Goal: Task Accomplishment & Management: Use online tool/utility

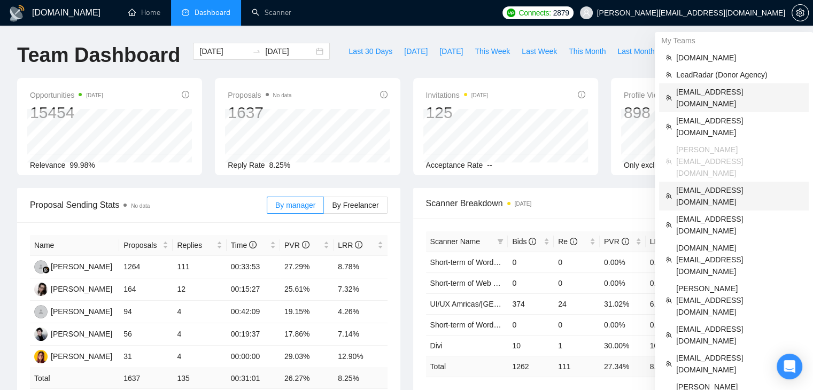
scroll to position [53, 0]
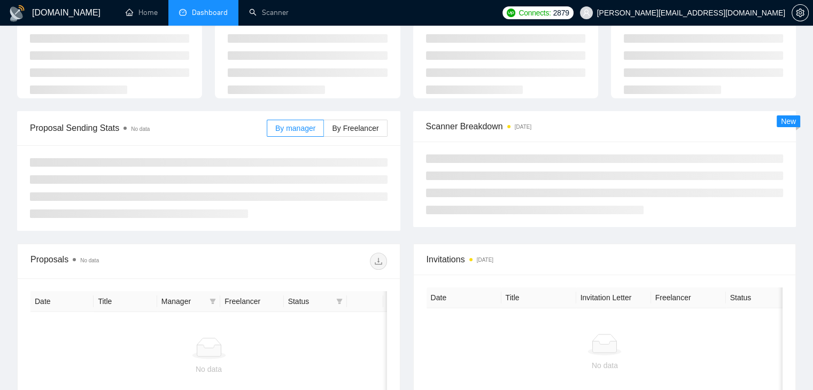
scroll to position [54, 0]
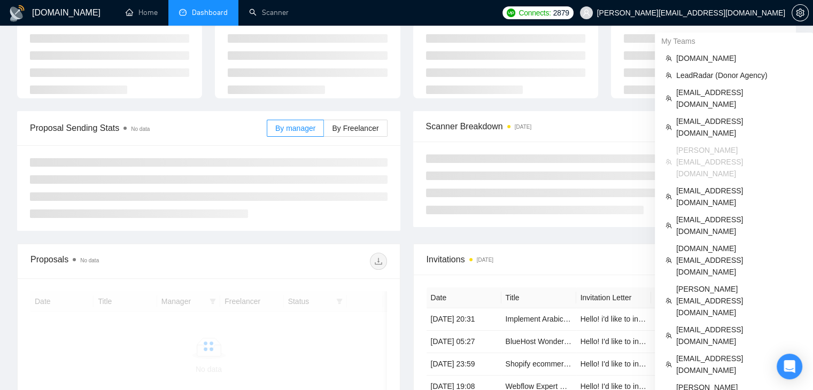
click at [733, 13] on span "[PERSON_NAME][EMAIL_ADDRESS][DOMAIN_NAME]" at bounding box center [691, 13] width 188 height 0
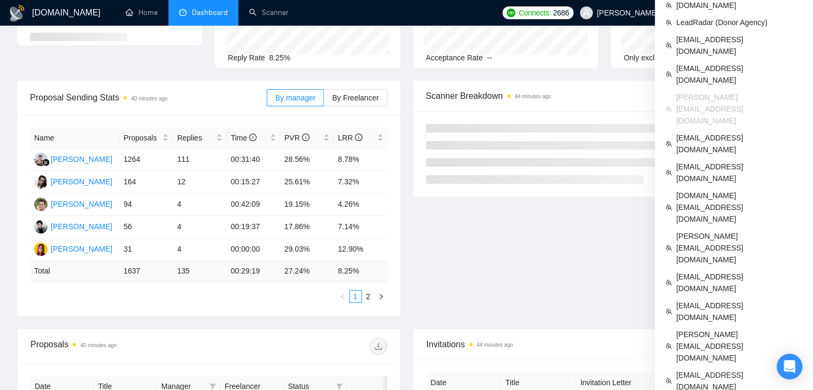
scroll to position [108, 0]
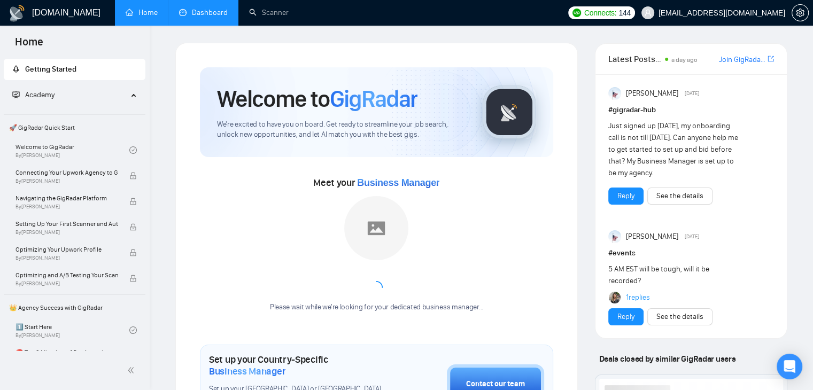
click at [209, 8] on link "Dashboard" at bounding box center [203, 12] width 49 height 9
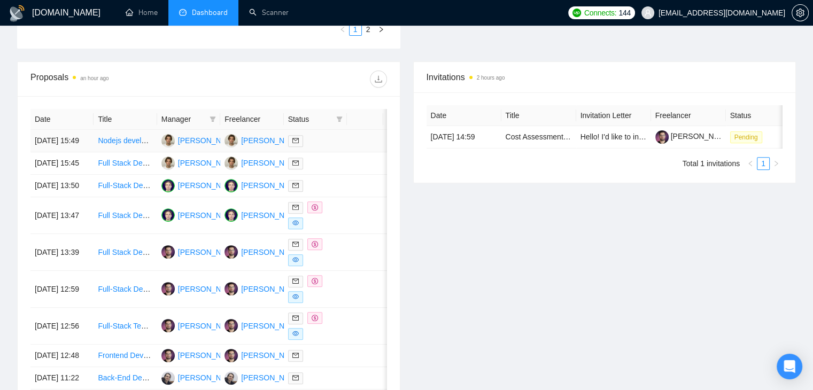
scroll to position [374, 0]
click at [253, 259] on div "[PERSON_NAME]" at bounding box center [271, 253] width 61 height 12
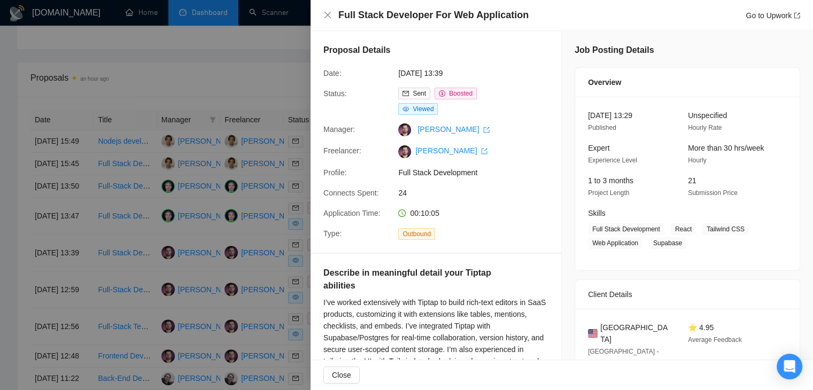
click at [259, 74] on div at bounding box center [406, 195] width 813 height 390
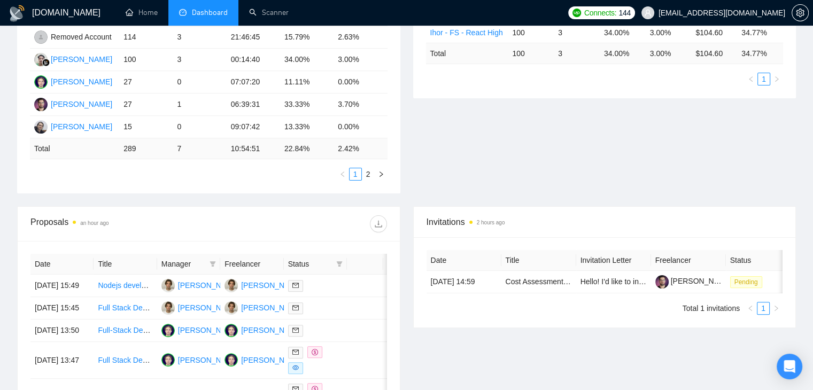
scroll to position [321, 0]
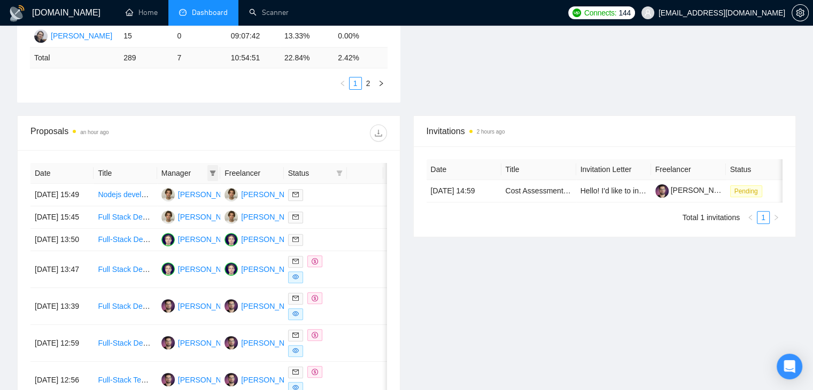
click at [213, 170] on span at bounding box center [212, 173] width 11 height 16
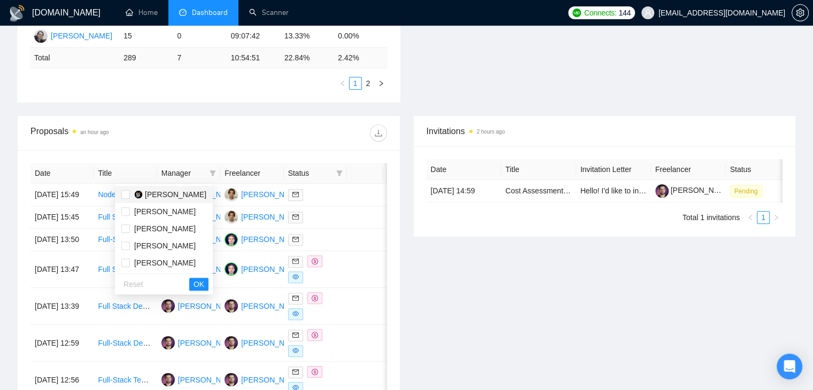
click at [162, 197] on span "[PERSON_NAME]" at bounding box center [175, 194] width 61 height 9
checkbox input "true"
click at [204, 287] on span "OK" at bounding box center [198, 284] width 11 height 12
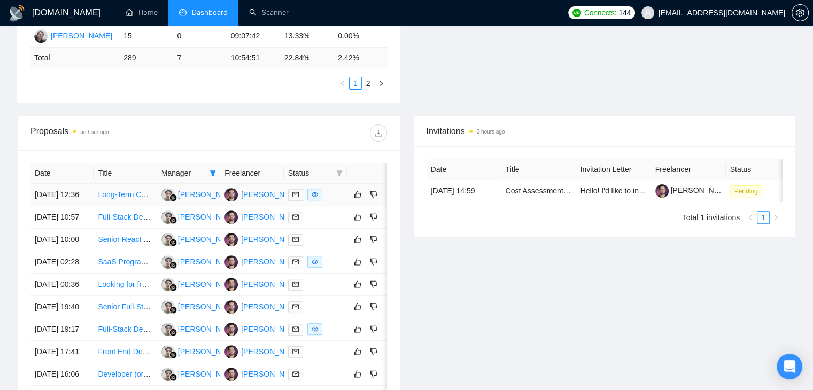
click at [297, 206] on td at bounding box center [315, 195] width 63 height 22
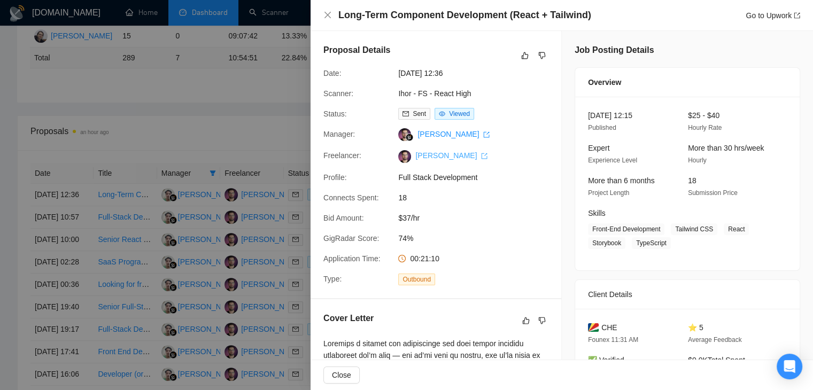
click at [428, 159] on link "[PERSON_NAME]" at bounding box center [451, 155] width 72 height 9
click at [196, 96] on div at bounding box center [406, 195] width 813 height 390
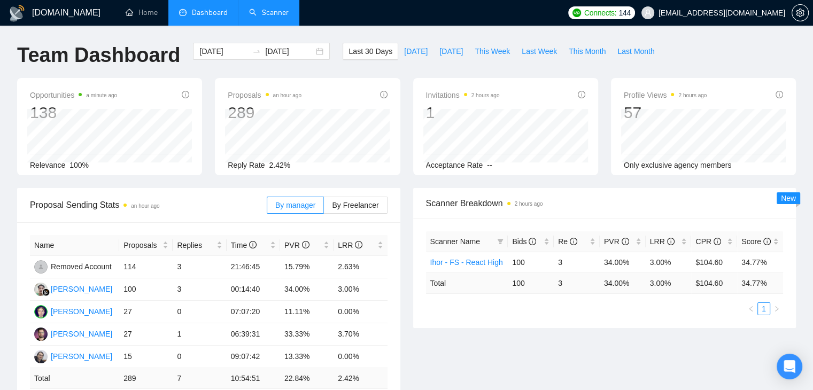
click at [273, 17] on link "Scanner" at bounding box center [269, 12] width 40 height 9
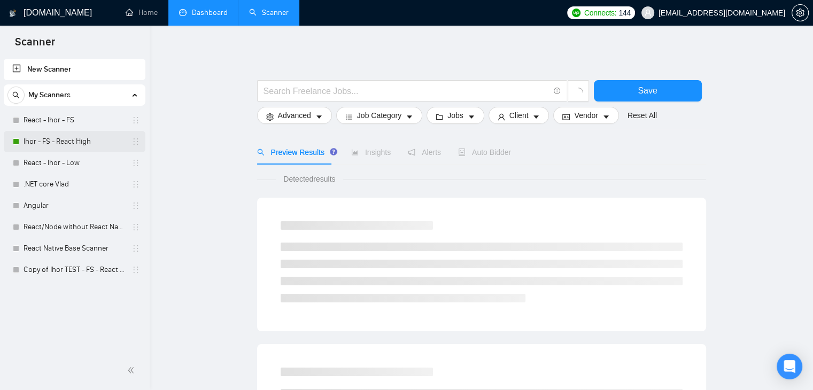
click at [33, 139] on link "Ihor - FS - React High" at bounding box center [75, 141] width 102 height 21
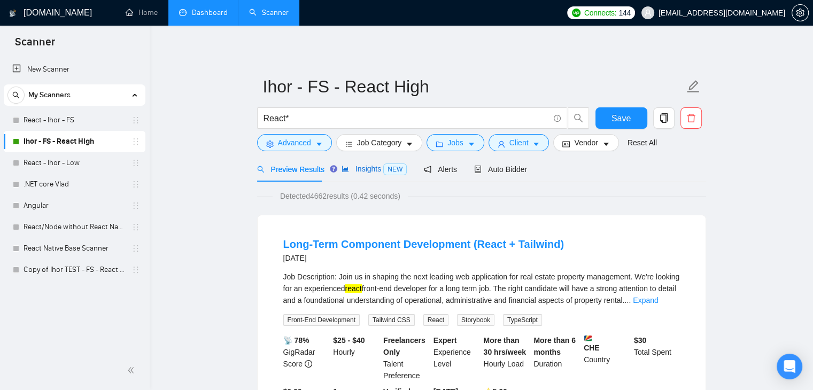
click at [375, 170] on span "Insights NEW" at bounding box center [373, 169] width 65 height 9
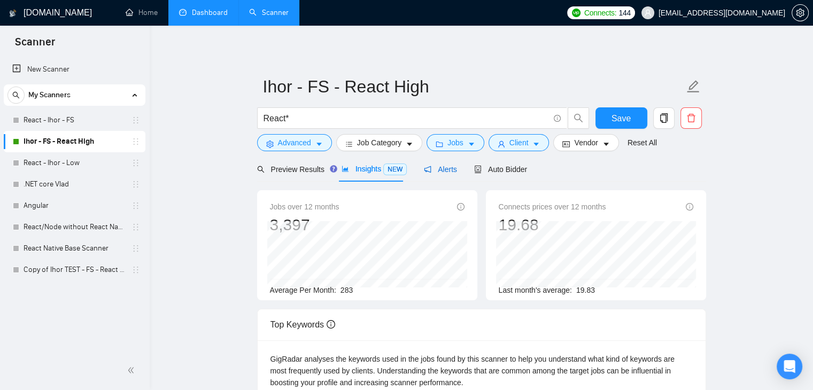
click at [448, 171] on span "Alerts" at bounding box center [440, 169] width 33 height 9
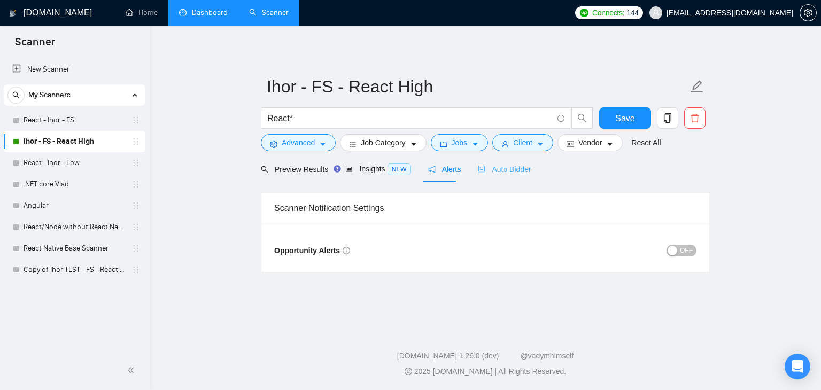
click at [479, 158] on div "Auto Bidder" at bounding box center [504, 169] width 53 height 25
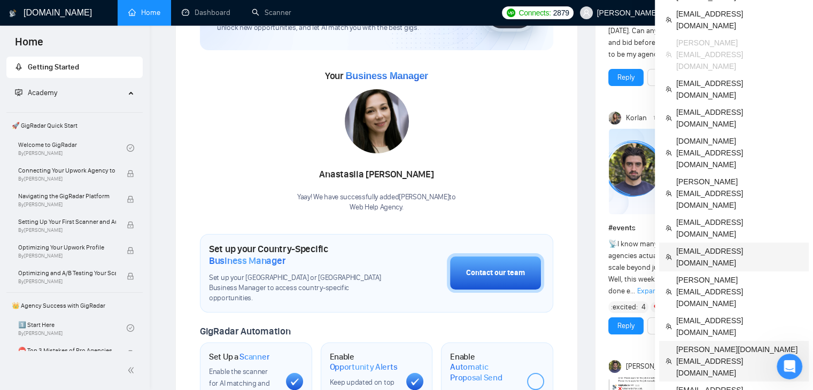
scroll to position [53, 0]
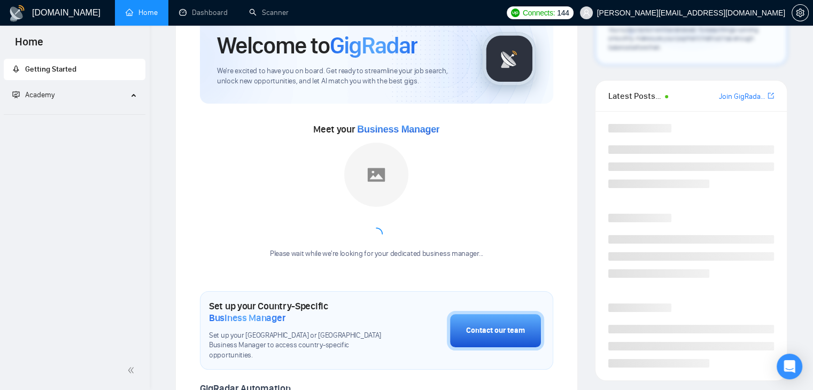
scroll to position [53, 0]
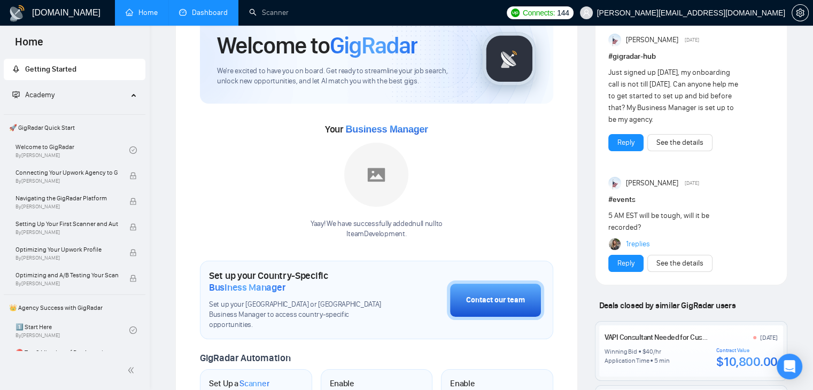
click at [202, 14] on link "Dashboard" at bounding box center [203, 12] width 49 height 9
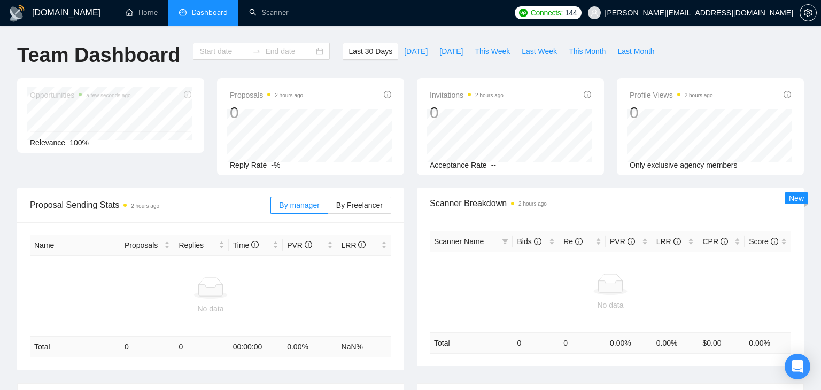
type input "[DATE]"
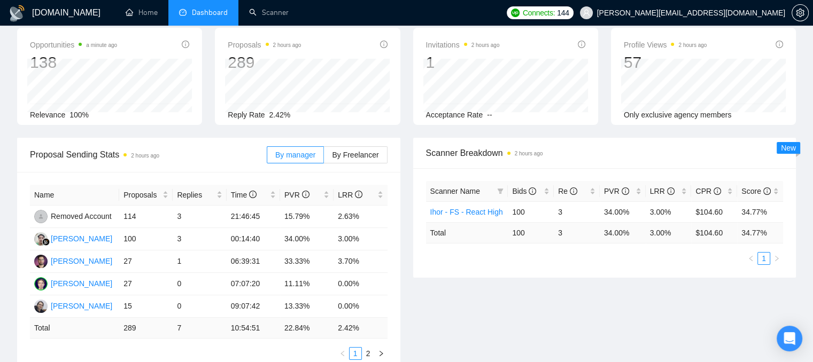
scroll to position [107, 0]
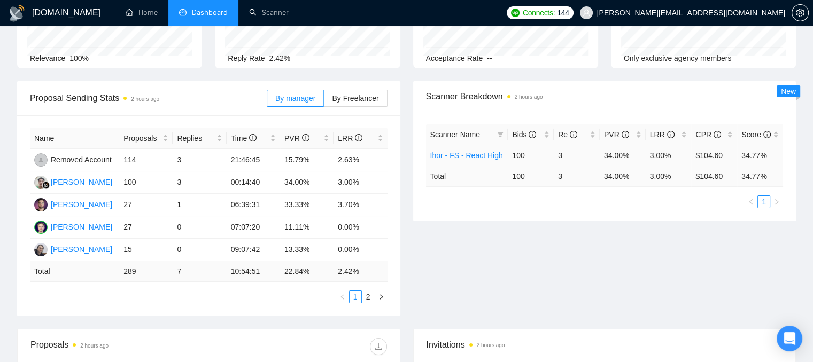
click at [471, 155] on link "Ihor - FS - React High" at bounding box center [466, 155] width 73 height 9
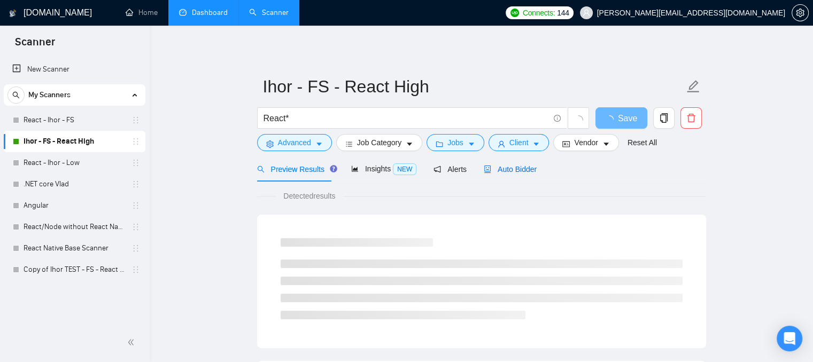
click at [484, 172] on icon "robot" at bounding box center [487, 169] width 7 height 7
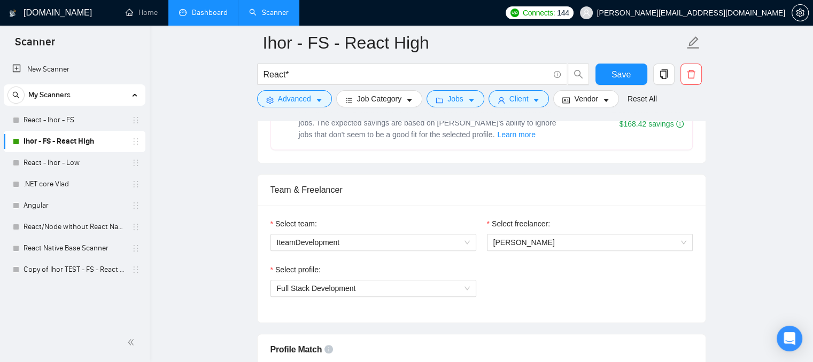
scroll to position [481, 0]
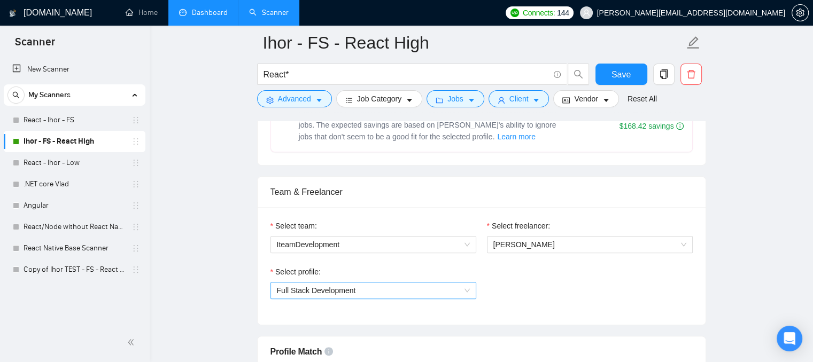
click at [357, 291] on span "Full Stack Development" at bounding box center [373, 291] width 193 height 16
click at [491, 269] on div "Select profile: Full Stack Development" at bounding box center [481, 289] width 433 height 46
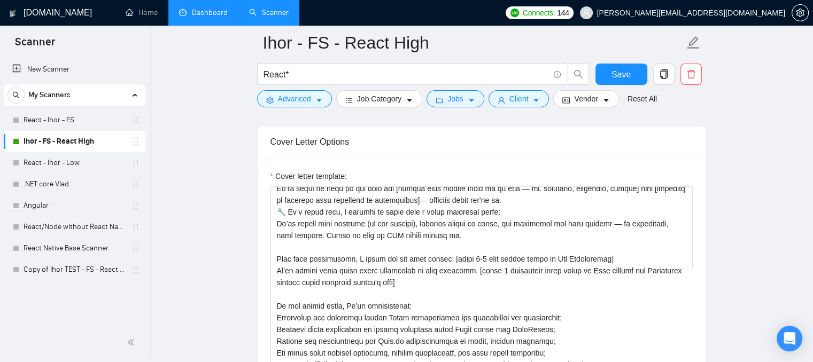
scroll to position [0, 0]
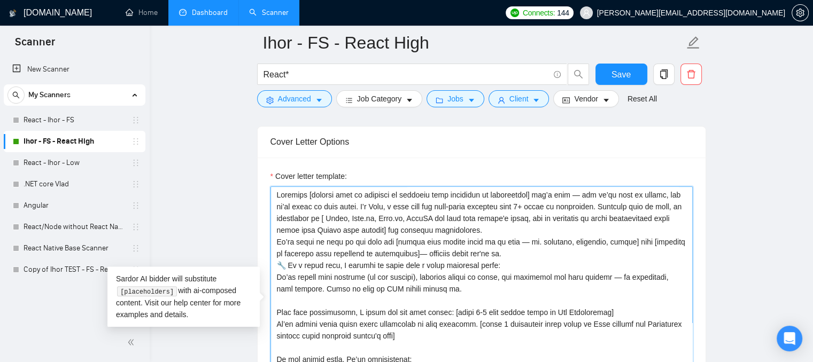
drag, startPoint x: 532, startPoint y: 196, endPoint x: 305, endPoint y: 189, distance: 227.2
click at [305, 189] on textarea "Cover letter template:" at bounding box center [481, 306] width 422 height 240
click at [664, 75] on icon "copy" at bounding box center [664, 74] width 10 height 10
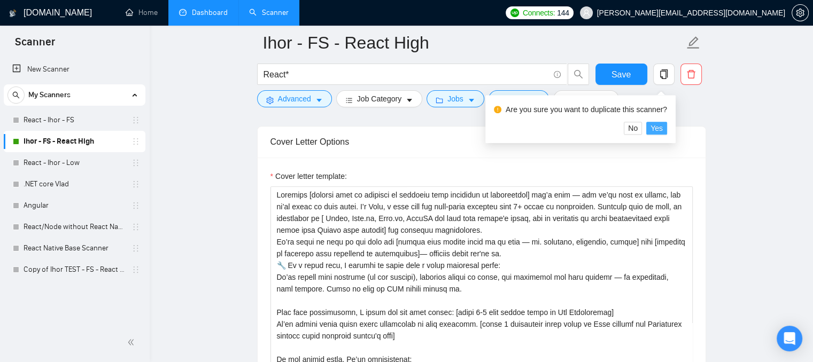
click at [653, 124] on span "Yes" at bounding box center [656, 128] width 12 height 12
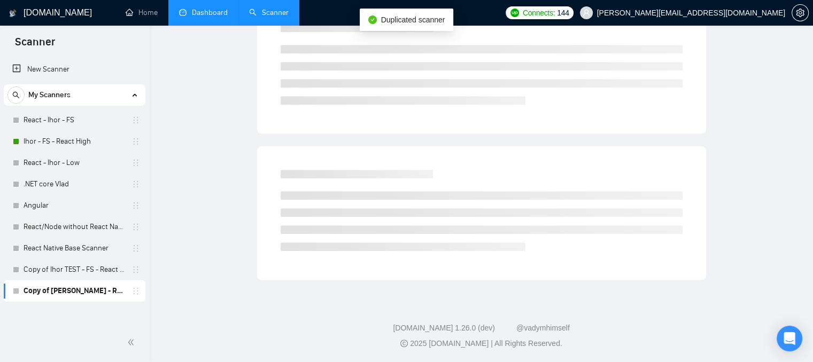
scroll to position [28, 0]
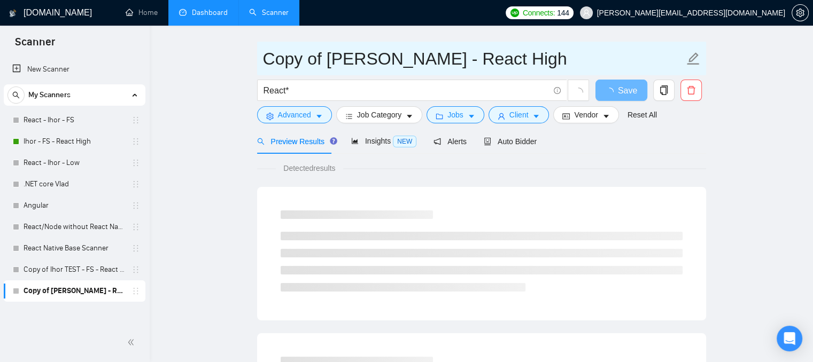
click at [494, 67] on input "Copy of Ihor - FS - React High" at bounding box center [473, 58] width 421 height 27
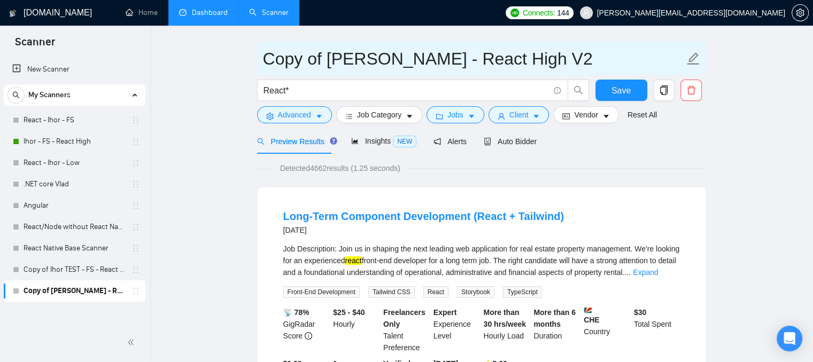
drag, startPoint x: 327, startPoint y: 61, endPoint x: 240, endPoint y: 48, distance: 88.0
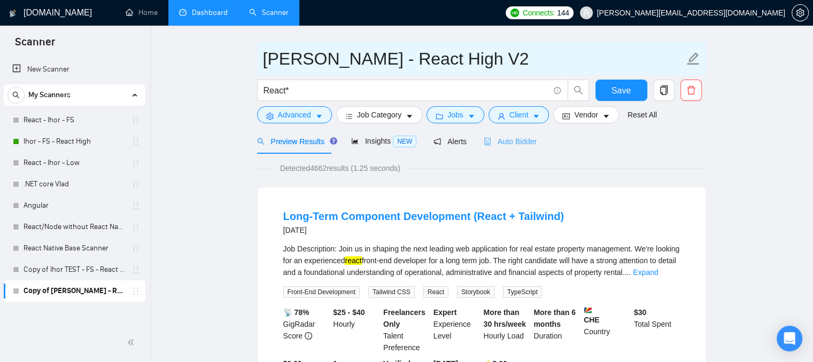
type input "Ihor - FS - React High V2"
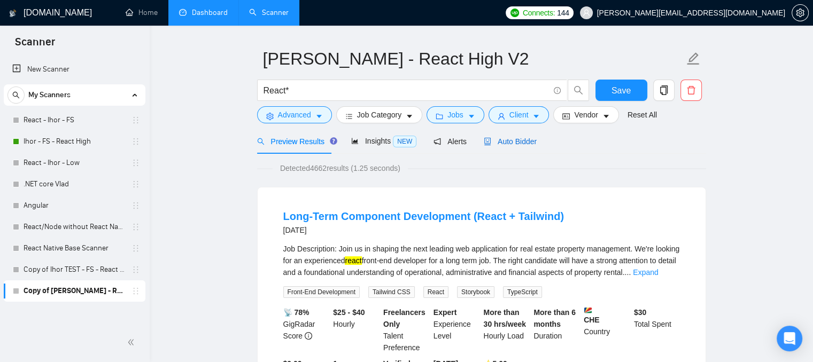
click at [506, 141] on span "Auto Bidder" at bounding box center [510, 141] width 53 height 9
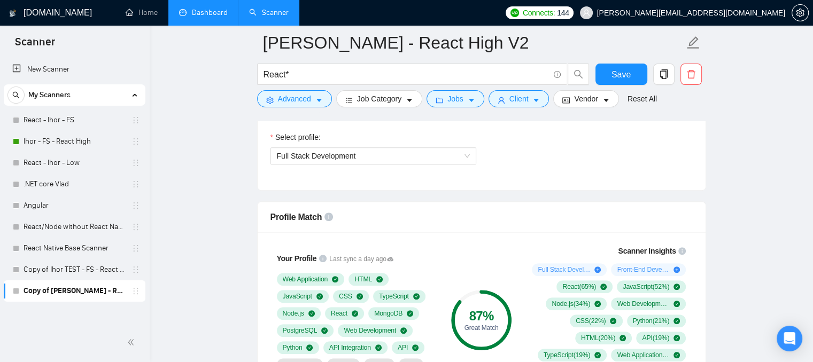
scroll to position [509, 0]
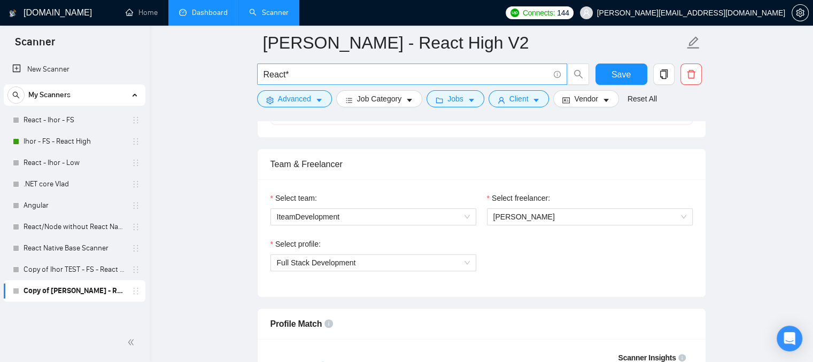
click at [316, 68] on input "React*" at bounding box center [405, 74] width 285 height 13
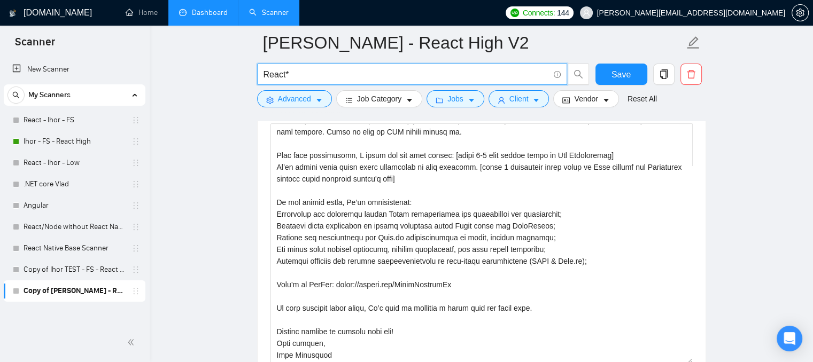
scroll to position [1203, 0]
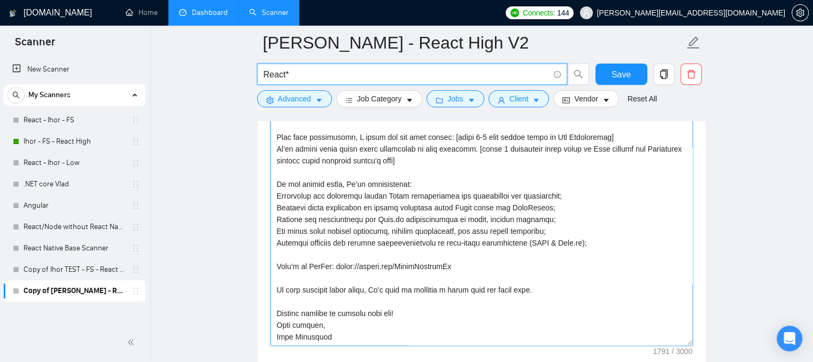
click at [424, 267] on textarea "Cover letter template:" at bounding box center [481, 225] width 422 height 240
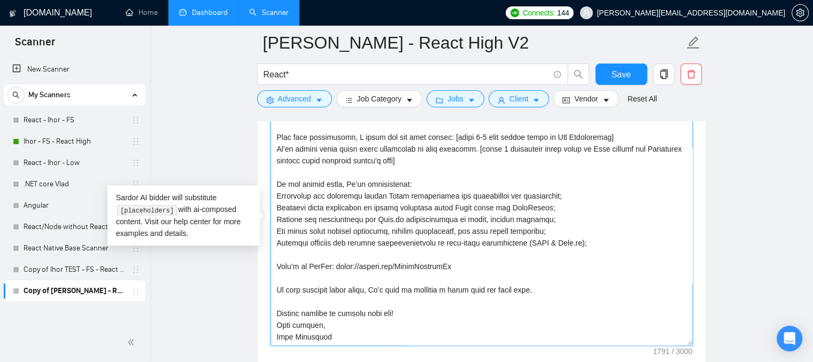
click at [496, 292] on textarea "Cover letter template:" at bounding box center [481, 225] width 422 height 240
drag, startPoint x: 591, startPoint y: 242, endPoint x: 263, endPoint y: 182, distance: 333.5
click at [263, 182] on div "Cover letter template:" at bounding box center [482, 223] width 448 height 295
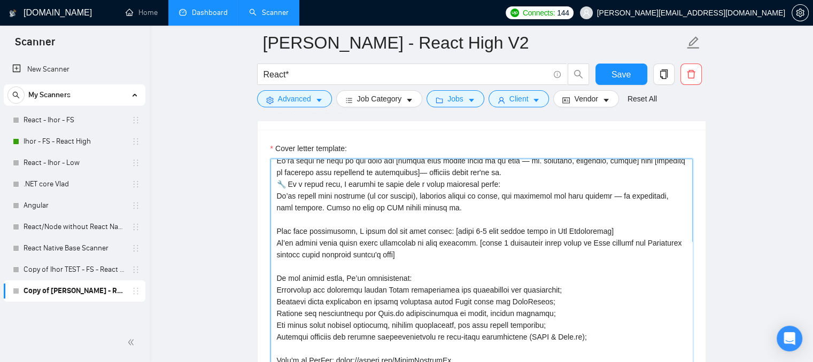
scroll to position [0, 0]
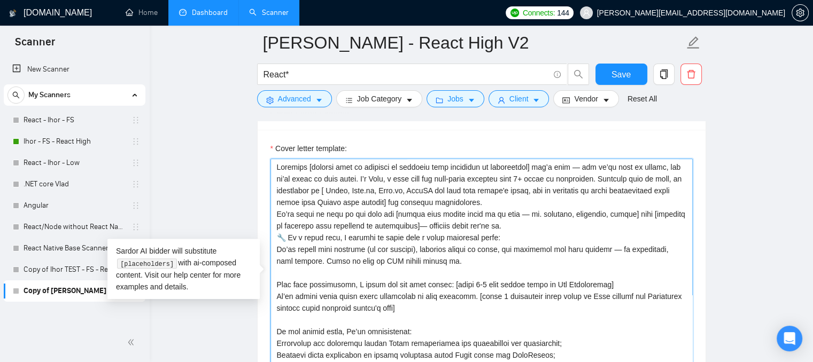
click at [275, 160] on textarea "Cover letter template:" at bounding box center [481, 279] width 422 height 240
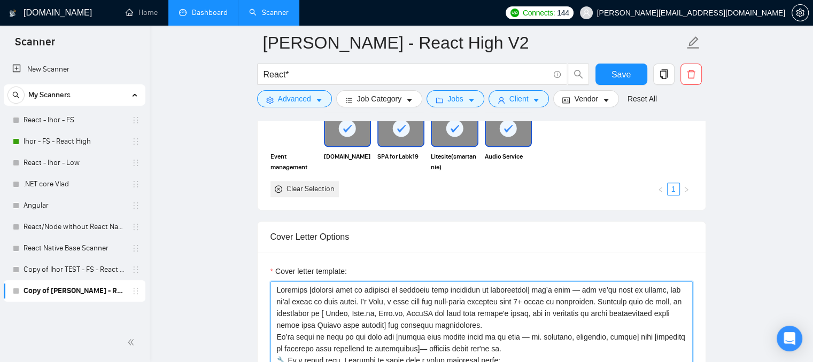
scroll to position [1043, 0]
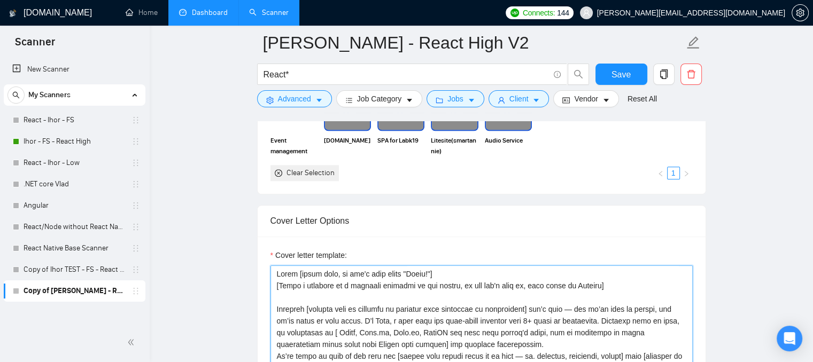
drag, startPoint x: 588, startPoint y: 133, endPoint x: 274, endPoint y: 273, distance: 344.4
paste textarea "i [Client Name], I’ve just reviewed your project description and it sounds like…"
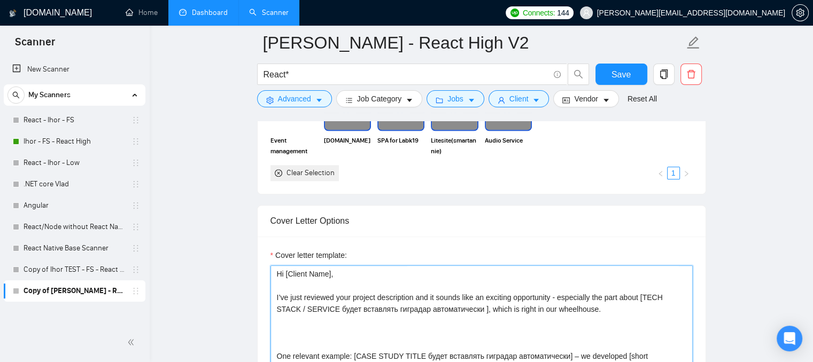
scroll to position [1146, 0]
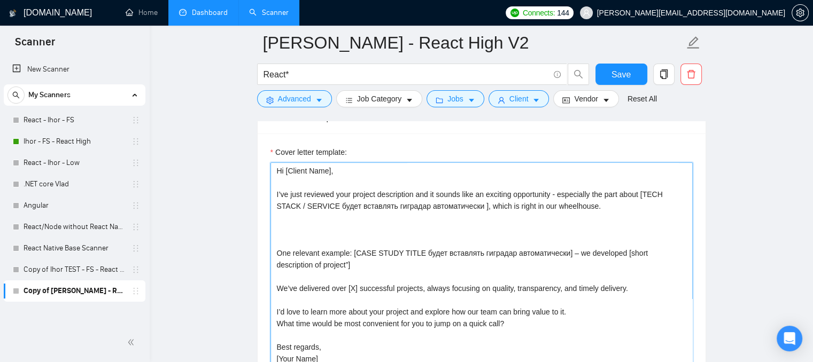
click at [297, 180] on textarea "Hi [Client Name], I’ve just reviewed your project description and it sounds lik…" at bounding box center [481, 282] width 422 height 240
drag, startPoint x: 334, startPoint y: 205, endPoint x: 474, endPoint y: 206, distance: 140.0
click at [474, 206] on textarea "Hi [Client Name], I’ve just reviewed your project description and it sounds lik…" at bounding box center [481, 282] width 422 height 240
click at [310, 240] on textarea "Hi [Client Name], I’ve just reviewed your project description and it sounds lik…" at bounding box center [481, 282] width 422 height 240
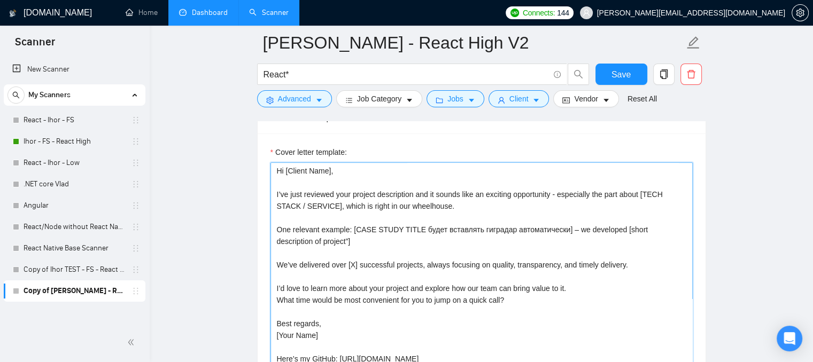
click at [336, 240] on textarea "Hi [Client Name], I’ve just reviewed your project description and it sounds lik…" at bounding box center [481, 282] width 422 height 240
drag, startPoint x: 415, startPoint y: 230, endPoint x: 556, endPoint y: 226, distance: 140.6
click at [556, 226] on textarea "Hi [Client Name], I’ve just reviewed your project description and it sounds lik…" at bounding box center [481, 282] width 422 height 240
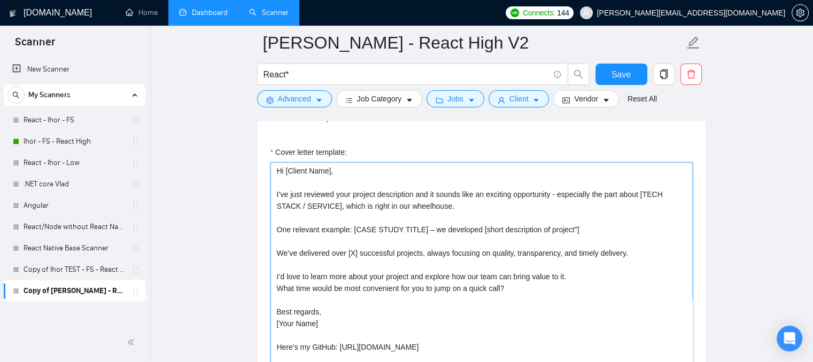
click at [367, 243] on textarea "Hi [Client Name], I’ve just reviewed your project description and it sounds lik…" at bounding box center [481, 282] width 422 height 240
click at [318, 260] on textarea "Hi [Client Name], I’ve just reviewed your project description and it sounds lik…" at bounding box center [481, 282] width 422 height 240
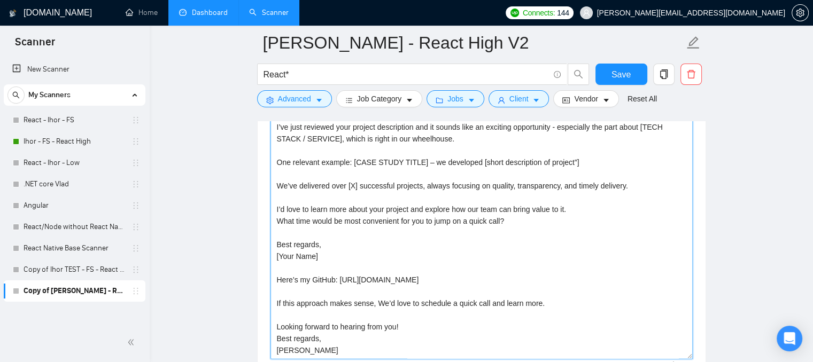
scroll to position [1199, 0]
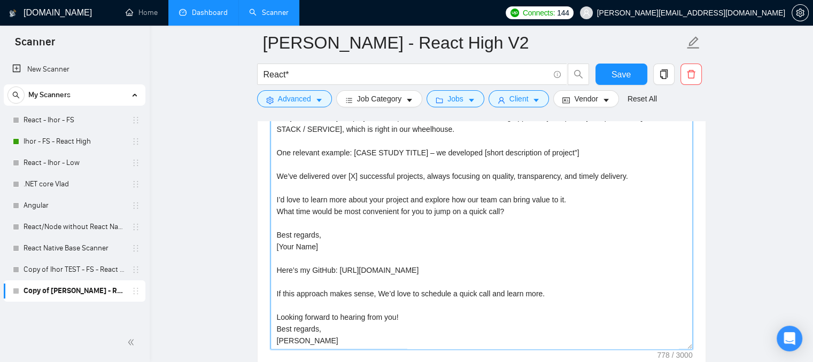
drag, startPoint x: 457, startPoint y: 270, endPoint x: 274, endPoint y: 269, distance: 183.8
click at [274, 269] on textarea "Hi [Client Name], I’ve just reviewed your project description and it sounds lik…" at bounding box center [481, 229] width 422 height 240
click at [281, 221] on textarea "Hi [Client Name], I’ve just reviewed your project description and it sounds lik…" at bounding box center [481, 229] width 422 height 240
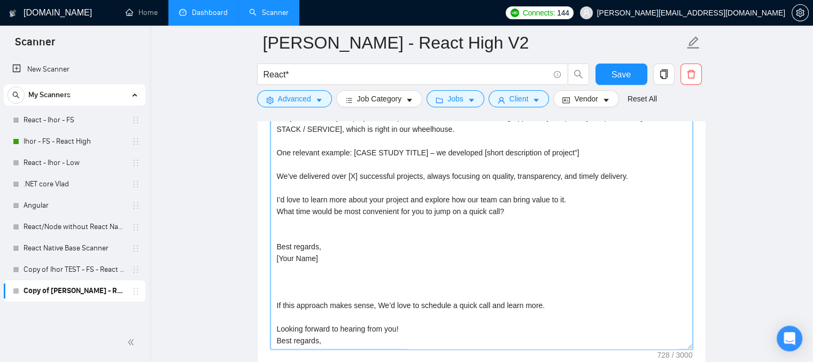
paste textarea "Here’s my GitHub: https://github.com/SpaceHolderdJs"
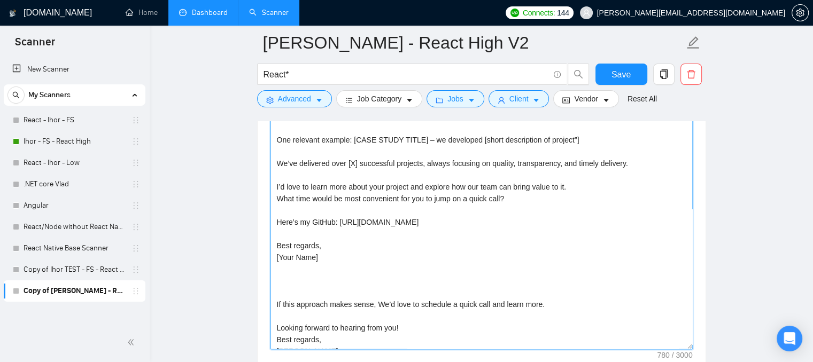
scroll to position [47, 0]
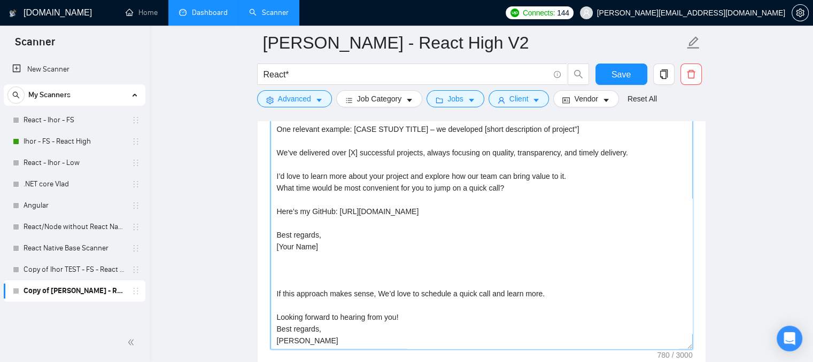
drag, startPoint x: 349, startPoint y: 339, endPoint x: 284, endPoint y: 256, distance: 105.4
click at [284, 256] on textarea "Hi [Client Name], I’ve just reviewed your project description and it sounds lik…" at bounding box center [481, 229] width 422 height 240
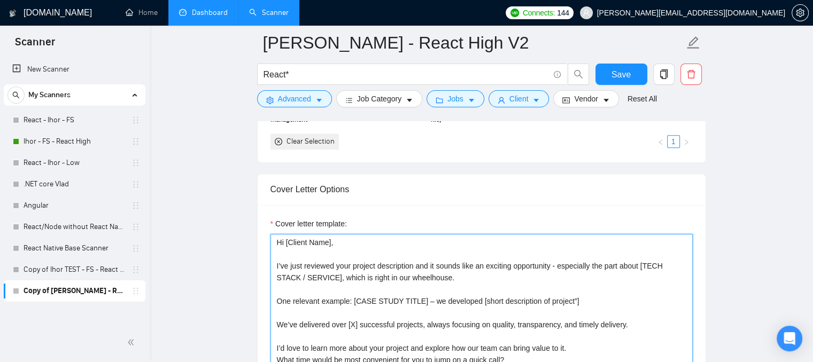
scroll to position [1146, 0]
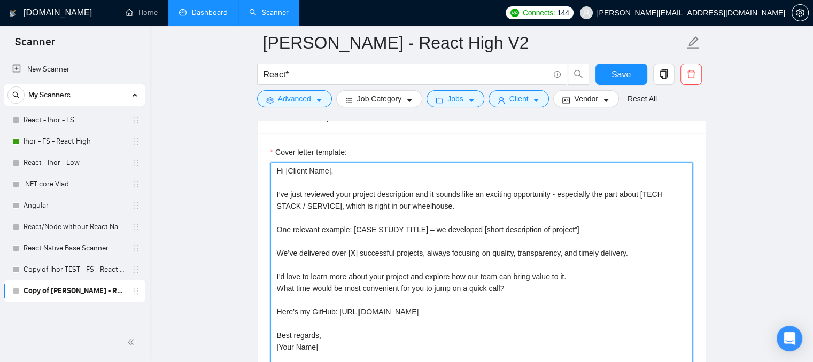
click at [415, 240] on textarea "Hi [Client Name], I’ve just reviewed your project description and it sounds lik…" at bounding box center [481, 282] width 422 height 240
drag, startPoint x: 620, startPoint y: 255, endPoint x: 261, endPoint y: 236, distance: 359.5
click at [263, 234] on div "Cover letter template: Hi [Client Name], I’ve just reviewed your project descri…" at bounding box center [482, 281] width 448 height 295
click at [278, 227] on textarea "Hi [Client Name], I’ve just reviewed your project description and it sounds lik…" at bounding box center [481, 282] width 422 height 240
drag, startPoint x: 277, startPoint y: 227, endPoint x: 633, endPoint y: 256, distance: 357.0
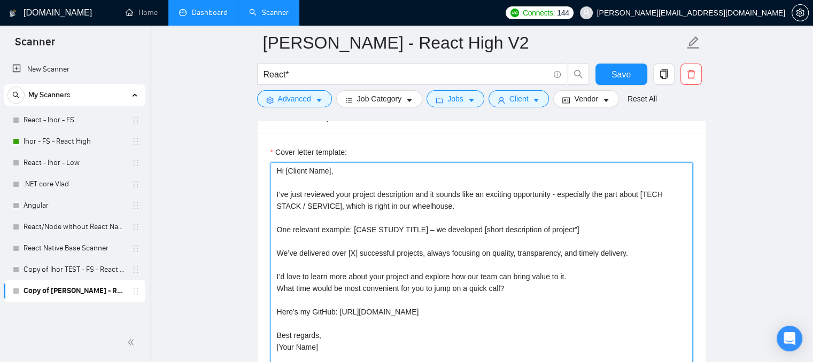
click at [633, 256] on textarea "Hi [Client Name], I’ve just reviewed your project description and it sounds lik…" at bounding box center [481, 282] width 422 height 240
click at [359, 246] on textarea "Hi [Client Name], I’ve just reviewed your project description and it sounds lik…" at bounding box center [481, 282] width 422 height 240
click at [299, 263] on textarea "Hi [Client Name], I’ve just reviewed your project description and it sounds lik…" at bounding box center [481, 282] width 422 height 240
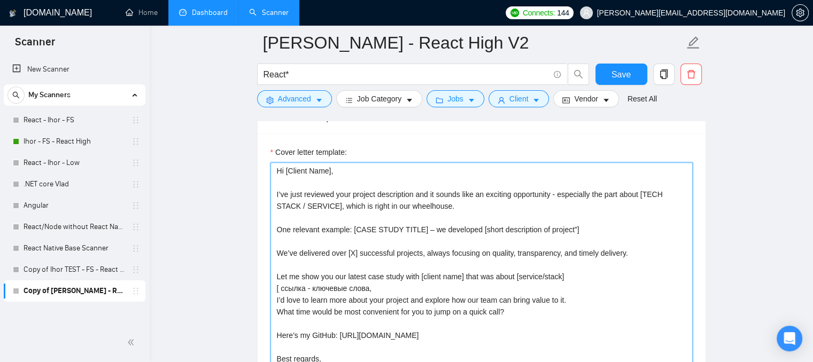
click at [579, 277] on textarea "Hi [Client Name], I’ve just reviewed your project description and it sounds lik…" at bounding box center [481, 282] width 422 height 240
click at [280, 288] on textarea "Hi [Client Name], I’ve just reviewed your project description and it sounds lik…" at bounding box center [481, 282] width 422 height 240
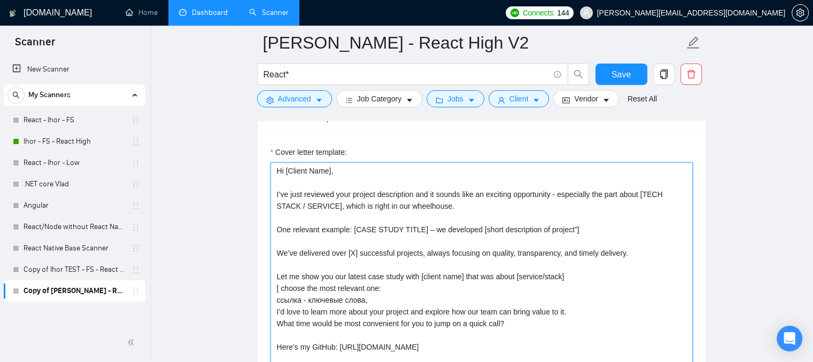
click at [399, 295] on textarea "Hi [Client Name], I’ve just reviewed your project description and it sounds lik…" at bounding box center [481, 282] width 422 height 240
click at [280, 289] on textarea "Hi [Client Name], I’ve just reviewed your project description and it sounds lik…" at bounding box center [481, 282] width 422 height 240
click at [371, 298] on textarea "Hi [Client Name], I’ve just reviewed your project description and it sounds lik…" at bounding box center [481, 282] width 422 height 240
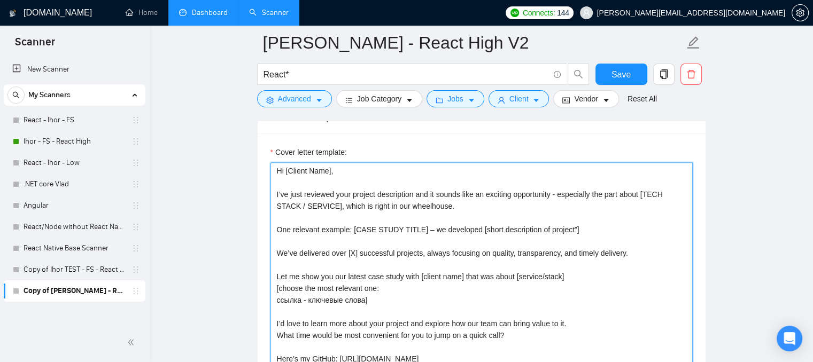
drag, startPoint x: 579, startPoint y: 277, endPoint x: 278, endPoint y: 267, distance: 301.0
click at [267, 262] on div "Cover letter template: Hi [Client Name], I’ve just reviewed your project descri…" at bounding box center [482, 281] width 448 height 295
click at [575, 280] on textarea "Hi [Client Name], I’ve just reviewed your project description and it sounds lik…" at bounding box center [481, 282] width 422 height 240
click at [274, 271] on textarea "Hi [Client Name], I’ve just reviewed your project description and it sounds lik…" at bounding box center [481, 282] width 422 height 240
click at [579, 279] on textarea "Hi [Client Name], I’ve just reviewed your project description and it sounds lik…" at bounding box center [481, 282] width 422 height 240
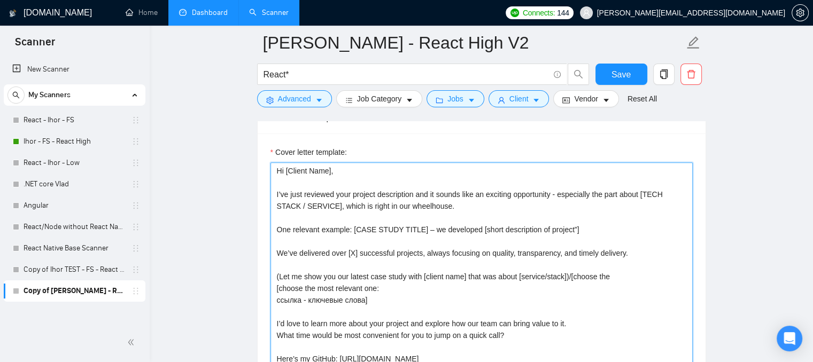
drag, startPoint x: 376, startPoint y: 284, endPoint x: 279, endPoint y: 285, distance: 96.7
click at [279, 285] on textarea "Hi [Client Name], I’ve just reviewed your project description and it sounds lik…" at bounding box center [481, 282] width 422 height 240
click at [620, 274] on textarea "Hi [Client Name], I’ve just reviewed your project description and it sounds lik…" at bounding box center [481, 282] width 422 height 240
drag, startPoint x: 620, startPoint y: 274, endPoint x: 581, endPoint y: 275, distance: 39.0
click at [581, 275] on textarea "Hi [Client Name], I’ve just reviewed your project description and it sounds lik…" at bounding box center [481, 282] width 422 height 240
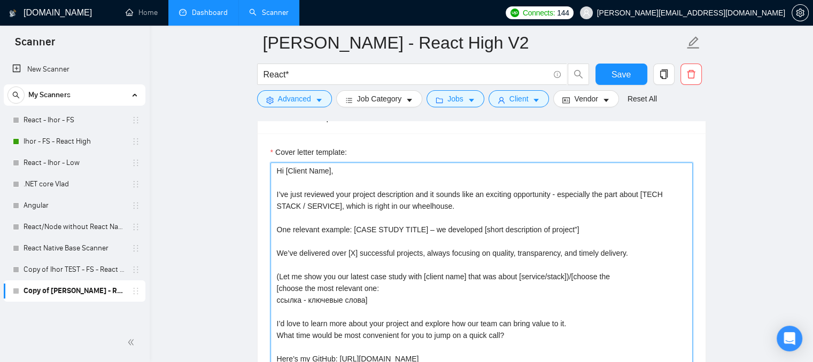
paste textarea "most relevant one"
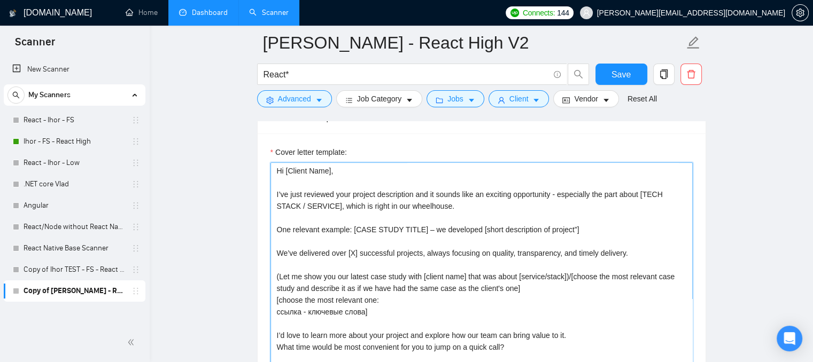
click at [564, 272] on textarea "Hi [Client Name], I’ve just reviewed your project description and it sounds lik…" at bounding box center [481, 282] width 422 height 240
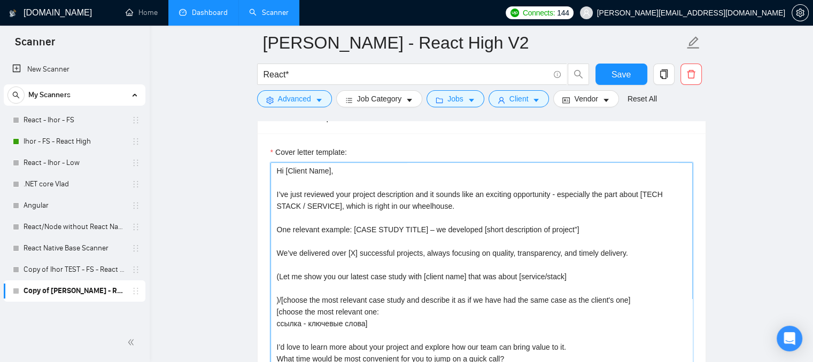
click at [274, 281] on textarea "Hi [Client Name], I’ve just reviewed your project description and it sounds lik…" at bounding box center [481, 282] width 422 height 240
drag, startPoint x: 371, startPoint y: 323, endPoint x: 274, endPoint y: 310, distance: 98.2
click at [274, 310] on textarea "Hi [Client Name], I’ve just reviewed your project description and it sounds lik…" at bounding box center [481, 282] width 422 height 240
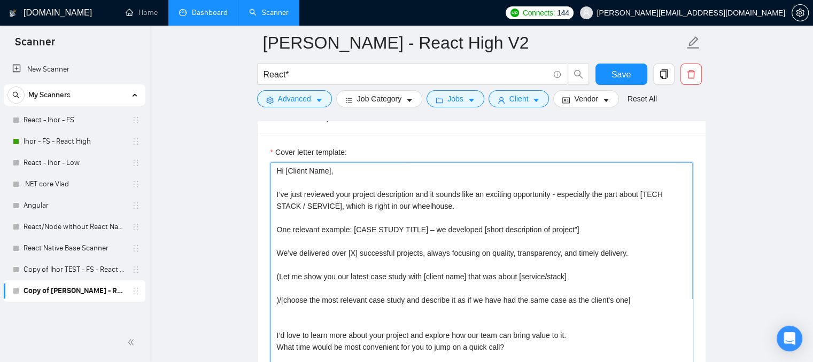
click at [279, 287] on textarea "Hi [Client Name], I’ve just reviewed your project description and it sounds lik…" at bounding box center [481, 282] width 422 height 240
paste textarea "[choose the most relevant one: ссылка - ключевые слова]"
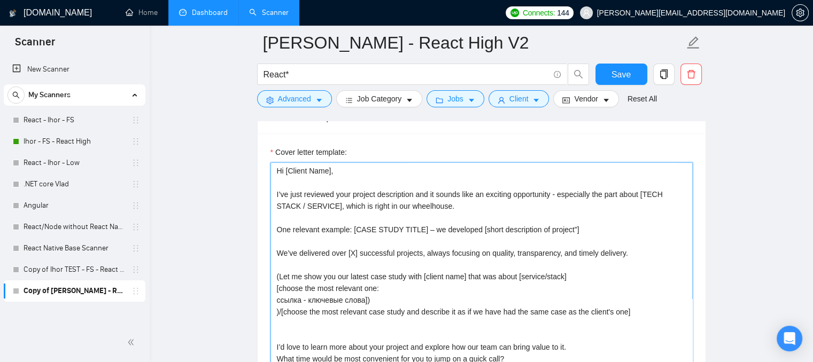
click at [297, 332] on textarea "Hi [Client Name], I’ve just reviewed your project description and it sounds lik…" at bounding box center [481, 282] width 422 height 240
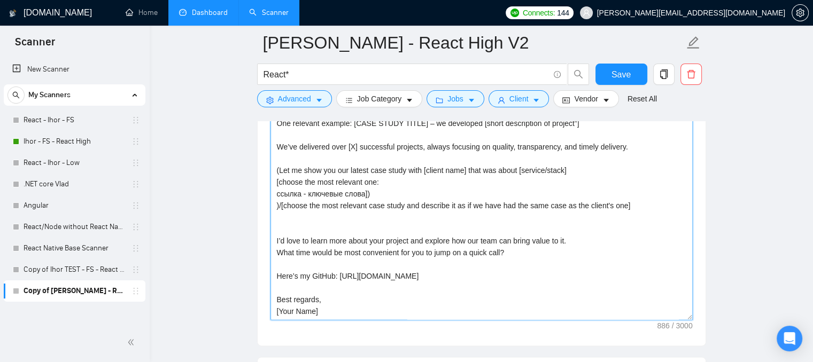
scroll to position [1253, 0]
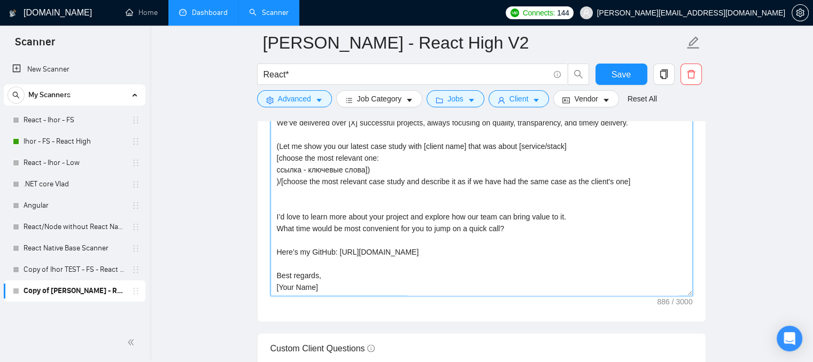
click at [278, 181] on textarea "Hi [Client Name], I’ve just reviewed your project description and it sounds lik…" at bounding box center [481, 176] width 422 height 240
click at [278, 180] on textarea "Hi [Client Name], I’ve just reviewed your project description and it sounds lik…" at bounding box center [481, 176] width 422 height 240
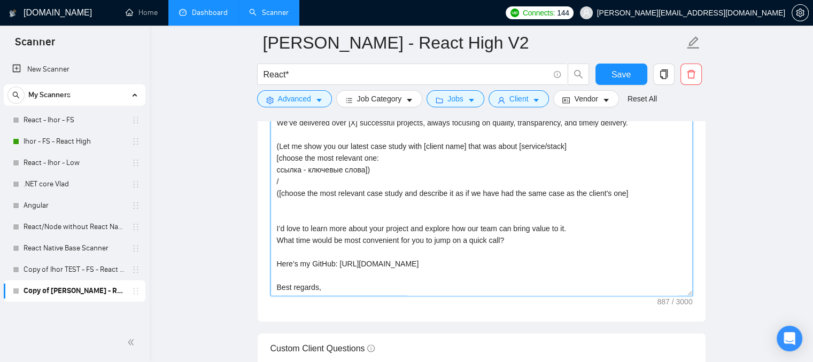
click at [622, 193] on textarea "Hi [Client Name], I’ve just reviewed your project description and it sounds lik…" at bounding box center [481, 176] width 422 height 240
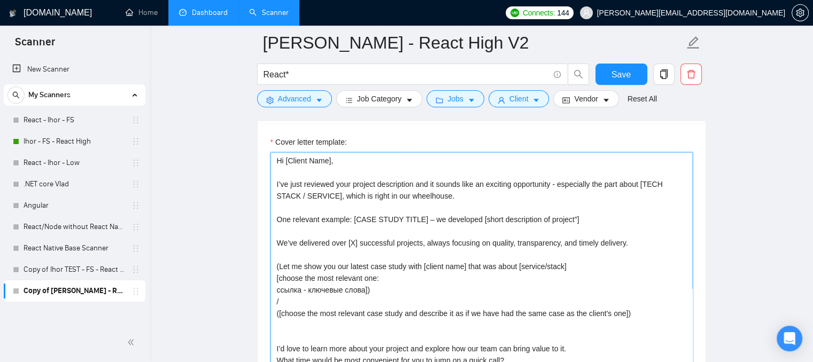
scroll to position [1146, 0]
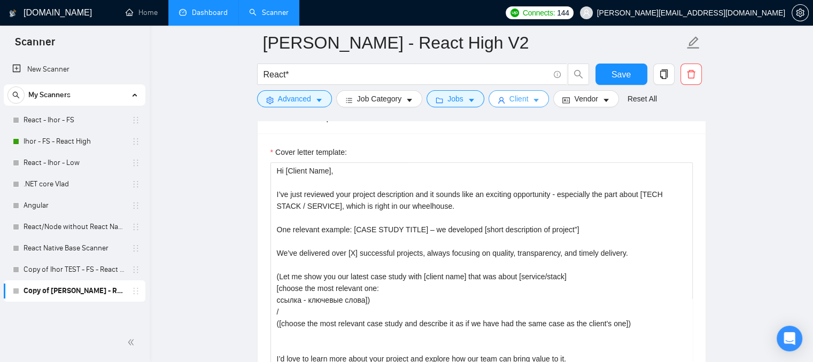
click at [513, 100] on span "Client" at bounding box center [518, 99] width 19 height 12
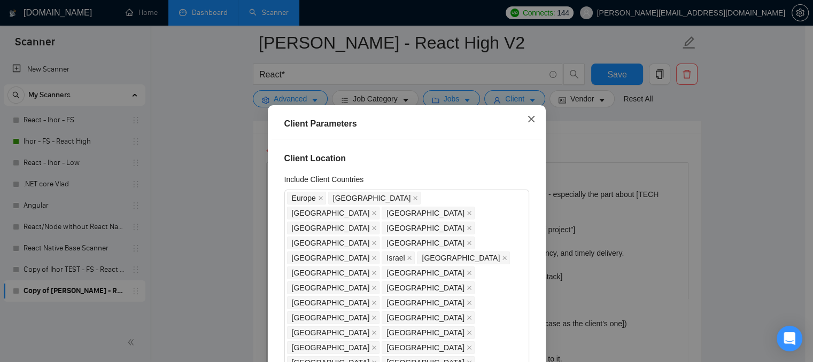
click at [528, 120] on icon "close" at bounding box center [531, 119] width 9 height 9
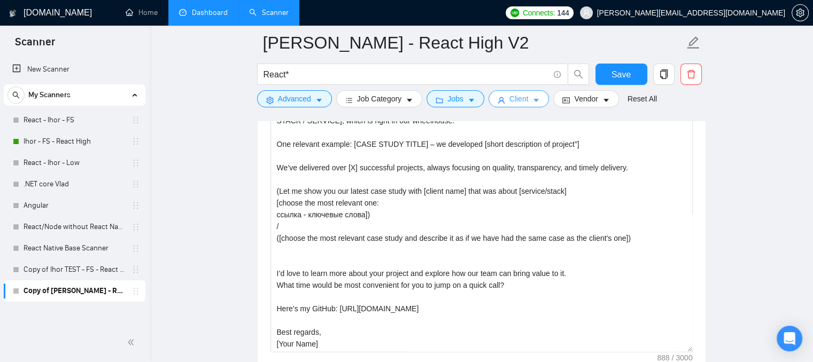
scroll to position [1253, 0]
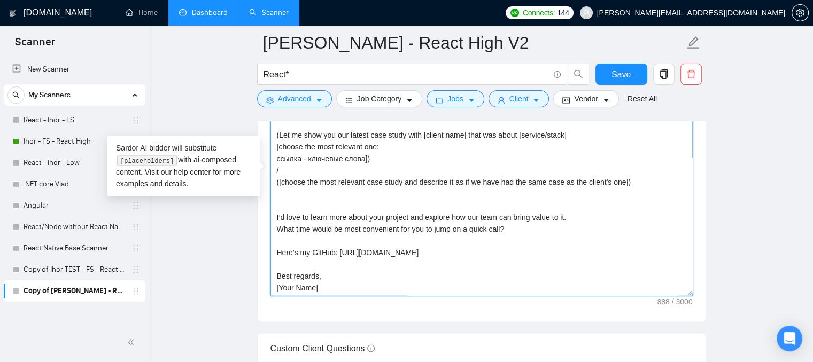
drag, startPoint x: 464, startPoint y: 253, endPoint x: 339, endPoint y: 252, distance: 125.0
click at [339, 252] on textarea "Hi [Client Name], I’ve just reviewed your project description and it sounds lik…" at bounding box center [481, 176] width 422 height 240
click at [324, 215] on textarea "Hi [Client Name], I’ve just reviewed your project description and it sounds lik…" at bounding box center [481, 176] width 422 height 240
click at [287, 201] on textarea "Hi [Client Name], I’ve just reviewed your project description and it sounds lik…" at bounding box center [481, 176] width 422 height 240
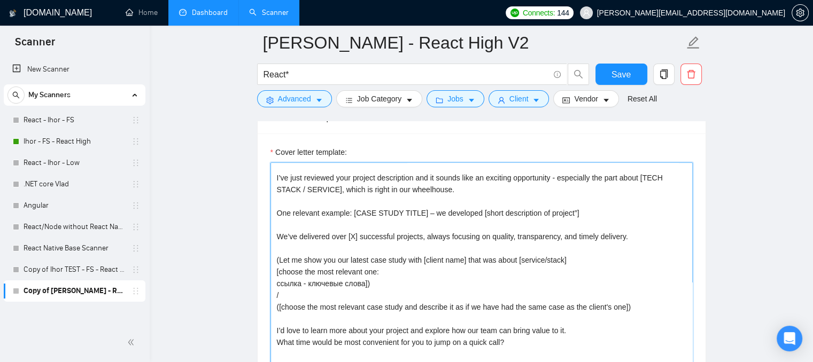
scroll to position [24, 0]
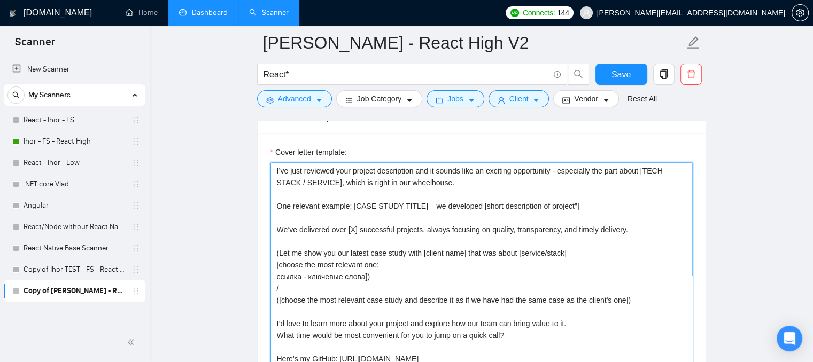
drag, startPoint x: 626, startPoint y: 300, endPoint x: 272, endPoint y: 253, distance: 356.8
click at [272, 252] on textarea "Hi [Client Name], I’ve just reviewed your project description and it sounds lik…" at bounding box center [481, 282] width 422 height 240
click at [628, 300] on textarea "Hi [Client Name], I’ve just reviewed your project description and it sounds lik…" at bounding box center [481, 282] width 422 height 240
click at [299, 267] on textarea "Hi [Client Name], I’ve just reviewed your project description and it sounds lik…" at bounding box center [481, 282] width 422 height 240
click at [338, 301] on textarea "Hi [Client Name], I’ve just reviewed your project description and it sounds lik…" at bounding box center [481, 282] width 422 height 240
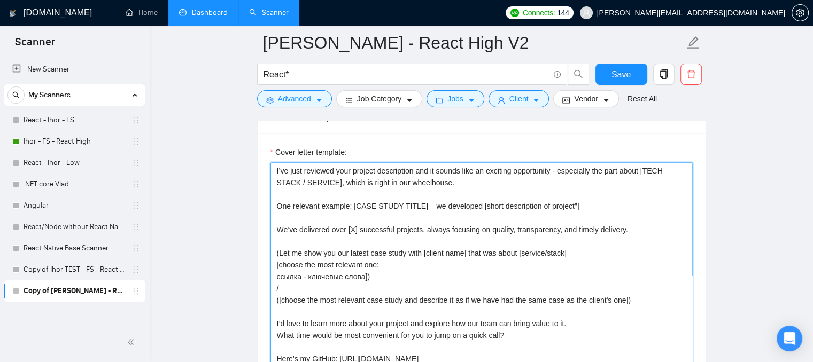
drag, startPoint x: 278, startPoint y: 250, endPoint x: 372, endPoint y: 270, distance: 96.1
click at [372, 270] on textarea "Hi [Client Name], I’ve just reviewed your project description and it sounds lik…" at bounding box center [481, 282] width 422 height 240
click at [370, 304] on textarea "Hi [Client Name], I’ve just reviewed your project description and it sounds lik…" at bounding box center [481, 282] width 422 height 240
drag, startPoint x: 276, startPoint y: 265, endPoint x: 368, endPoint y: 273, distance: 91.7
click at [368, 273] on textarea "Hi [Client Name], I’ve just reviewed your project description and it sounds lik…" at bounding box center [481, 282] width 422 height 240
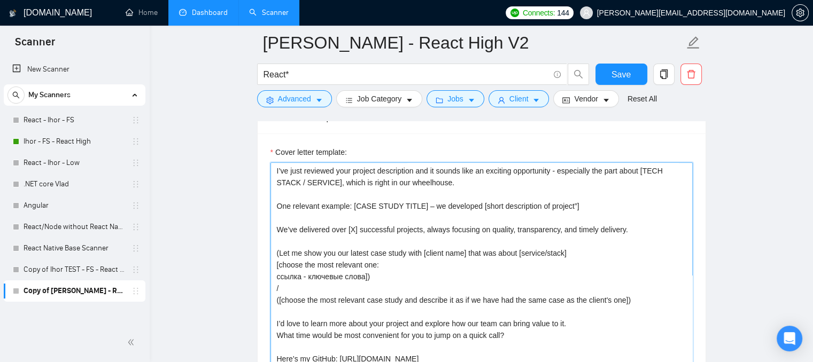
click at [625, 300] on textarea "Hi [Client Name], I’ve just reviewed your project description and it sounds lik…" at bounding box center [481, 282] width 422 height 240
click at [622, 300] on textarea "Hi [Client Name], I’ve just reviewed your project description and it sounds lik…" at bounding box center [481, 282] width 422 height 240
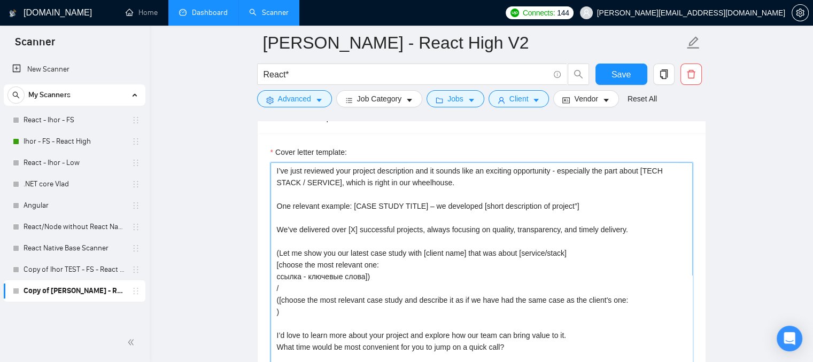
paste textarea "[choose the most relevant one: ссылка - ключевые слова])"
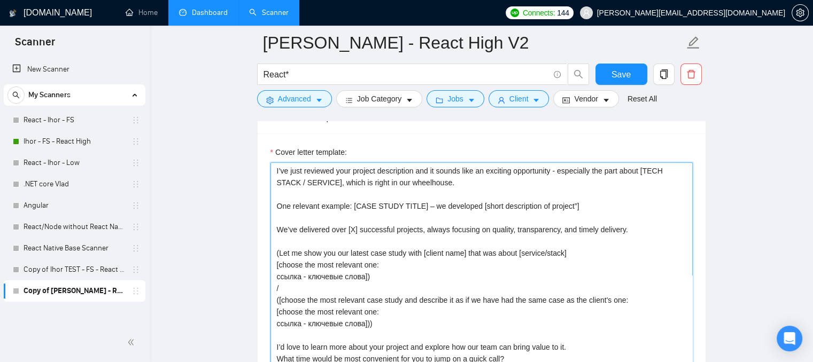
drag, startPoint x: 377, startPoint y: 309, endPoint x: 274, endPoint y: 312, distance: 103.2
click at [274, 312] on textarea "Hi [Client Name], I’ve just reviewed your project description and it sounds lik…" at bounding box center [481, 282] width 422 height 240
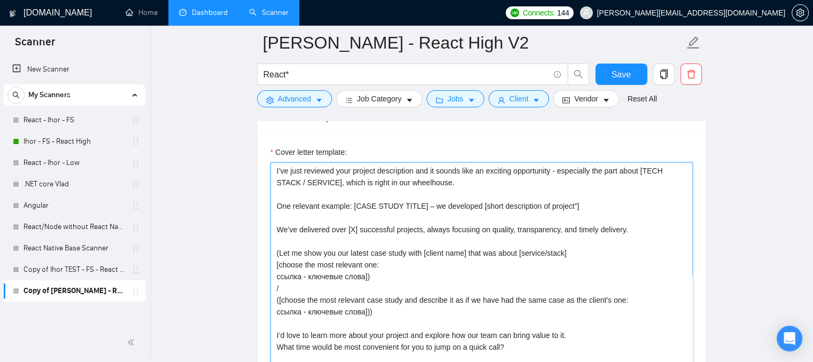
click at [368, 310] on textarea "Hi [Client Name], I’ve just reviewed your project description and it sounds lik…" at bounding box center [481, 282] width 422 height 240
click at [388, 314] on textarea "Hi [Client Name], I’ve just reviewed your project description and it sounds lik…" at bounding box center [481, 282] width 422 height 240
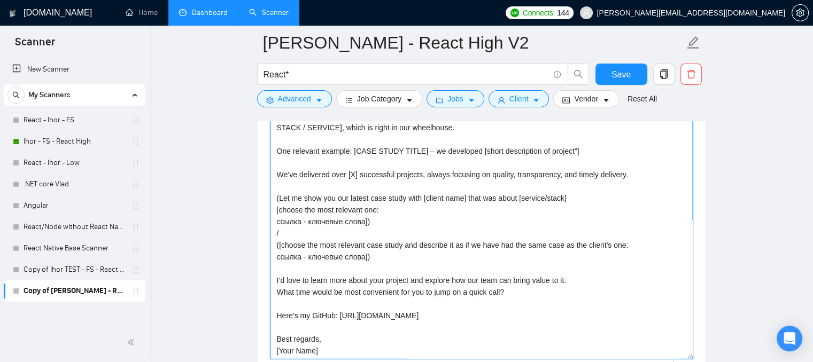
scroll to position [1253, 0]
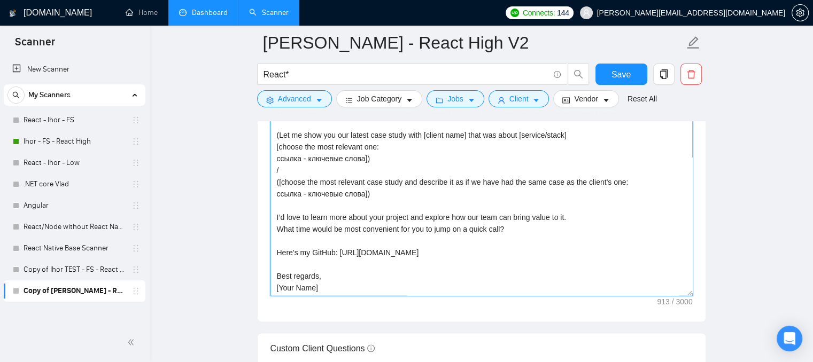
drag, startPoint x: 466, startPoint y: 252, endPoint x: 255, endPoint y: 248, distance: 210.5
click at [255, 248] on main "Ihor - FS - React High V2 React* Save Advanced Job Category Jobs Client Vendor …" at bounding box center [481, 226] width 629 height 2873
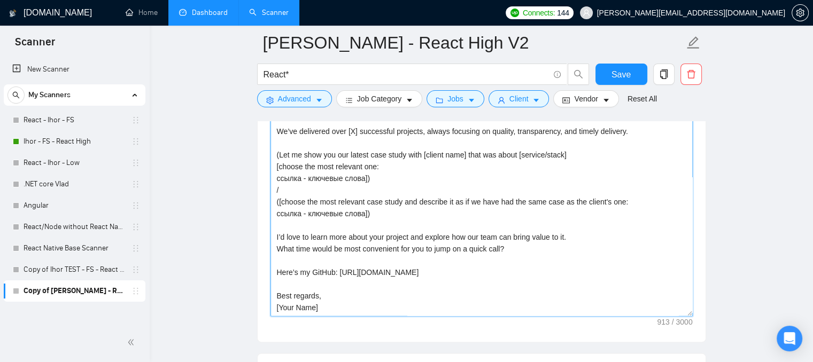
scroll to position [0, 0]
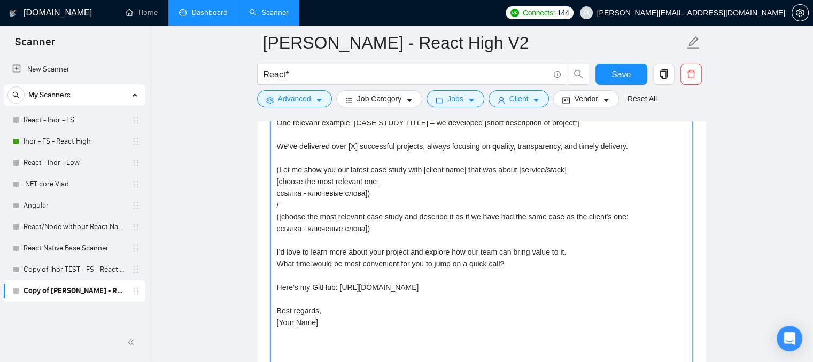
drag, startPoint x: 689, startPoint y: 290, endPoint x: 666, endPoint y: 385, distance: 98.0
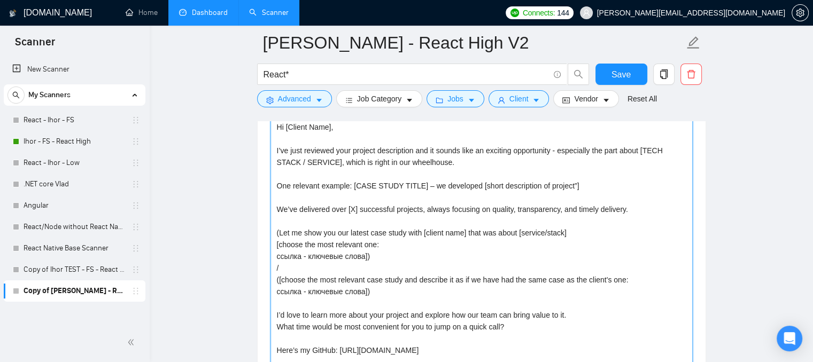
scroll to position [1199, 0]
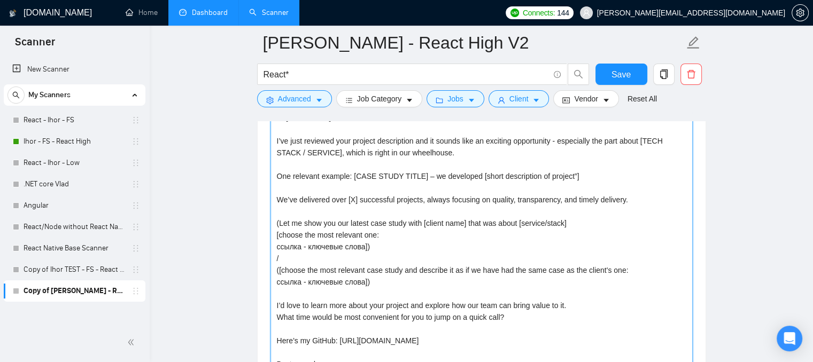
drag, startPoint x: 630, startPoint y: 199, endPoint x: 259, endPoint y: 172, distance: 372.9
click at [259, 172] on div "Cover letter template: Hi [Client Name], I’ve just reviewed your project descri…" at bounding box center [482, 274] width 448 height 389
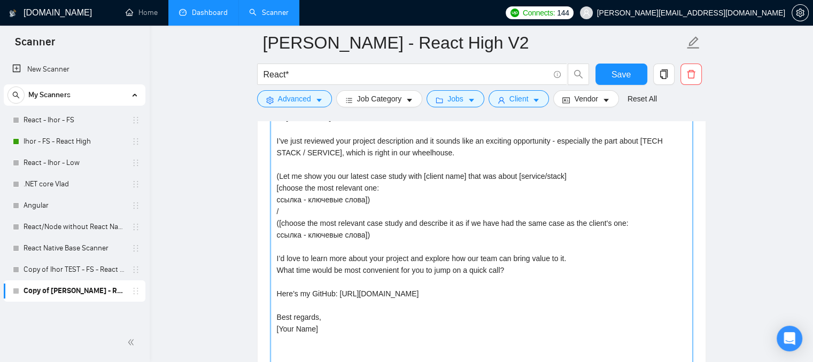
click at [276, 173] on textarea "Hi [Client Name], I’ve just reviewed your project description and it sounds lik…" at bounding box center [481, 276] width 422 height 335
paste textarea "V1 case study"
drag, startPoint x: 611, startPoint y: 176, endPoint x: 327, endPoint y: 177, distance: 283.7
click at [326, 176] on textarea "Hi [Client Name], I’ve just reviewed your project description and it sounds lik…" at bounding box center [481, 276] width 422 height 335
drag, startPoint x: 277, startPoint y: 200, endPoint x: 363, endPoint y: 202, distance: 86.6
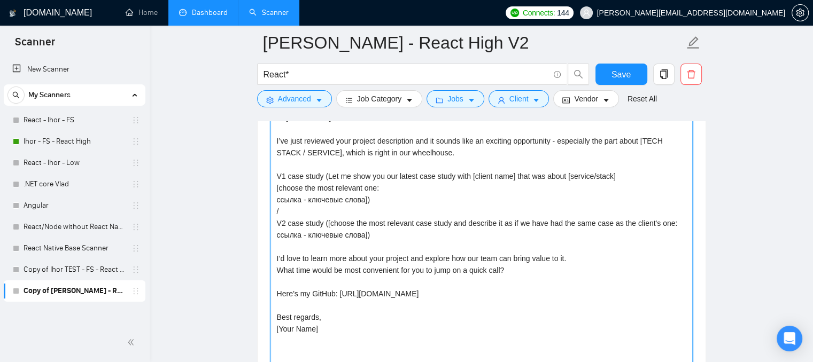
click at [363, 202] on textarea "Hi [Client Name], I’ve just reviewed your project description and it sounds lik…" at bounding box center [481, 276] width 422 height 335
click at [351, 232] on textarea "Hi [Client Name], I’ve just reviewed your project description and it sounds lik…" at bounding box center [481, 276] width 422 height 335
drag, startPoint x: 370, startPoint y: 231, endPoint x: 276, endPoint y: 178, distance: 107.4
click at [276, 178] on textarea "Hi [Client Name], I’ve just reviewed your project description and it sounds lik…" at bounding box center [481, 276] width 422 height 335
click at [369, 220] on textarea "Hi [Client Name], I’ve just reviewed your project description and it sounds lik…" at bounding box center [481, 276] width 422 height 335
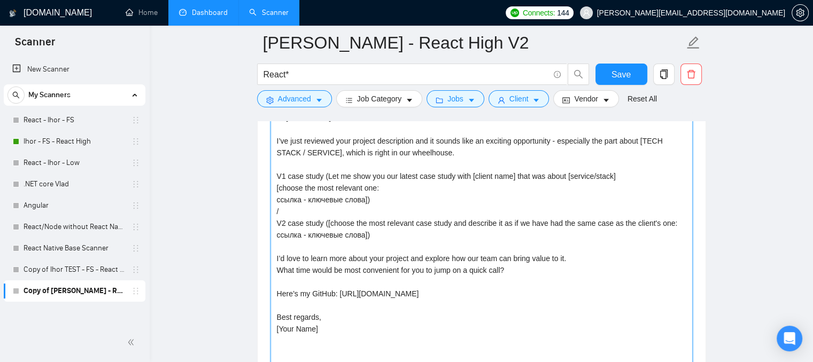
click at [334, 282] on textarea "Hi [Client Name], I’ve just reviewed your project description and it sounds lik…" at bounding box center [481, 276] width 422 height 335
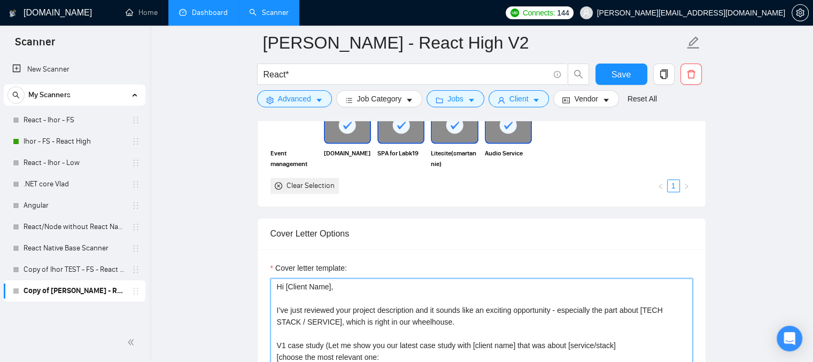
scroll to position [986, 0]
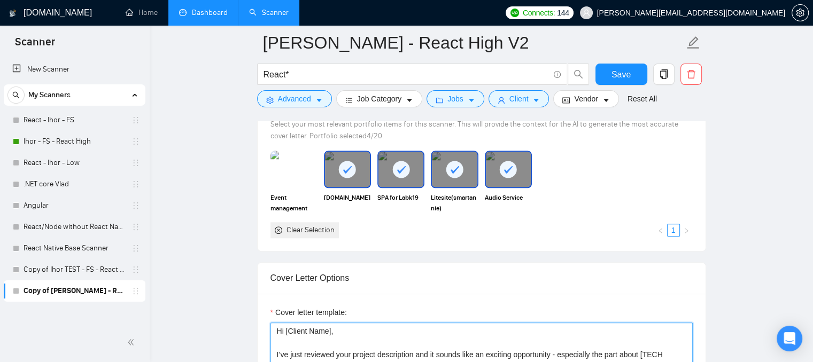
drag, startPoint x: 327, startPoint y: 324, endPoint x: 276, endPoint y: 305, distance: 54.8
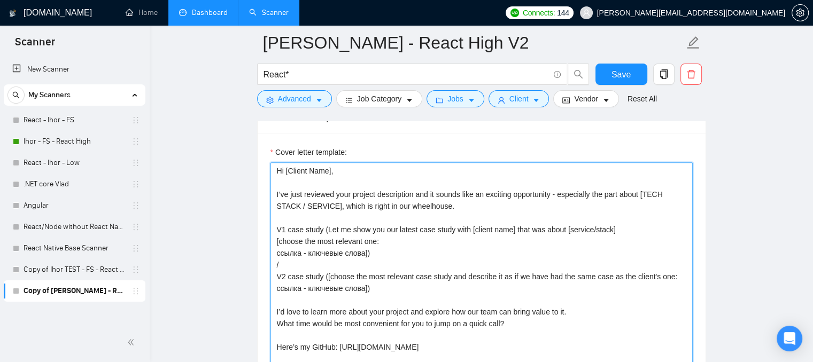
scroll to position [1199, 0]
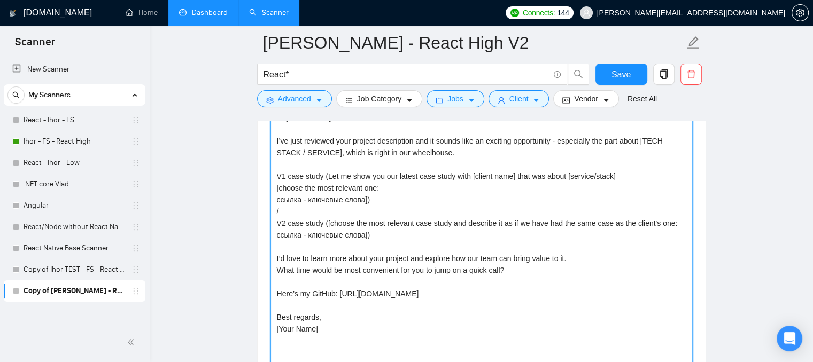
click at [312, 214] on textarea "Hi [Client Name], I’ve just reviewed your project description and it sounds lik…" at bounding box center [481, 276] width 422 height 335
click at [385, 237] on textarea "Hi [Client Name], I’ve just reviewed your project description and it sounds lik…" at bounding box center [481, 276] width 422 height 335
click at [388, 234] on textarea "Hi [Client Name], I’ve just reviewed your project description and it sounds lik…" at bounding box center [481, 276] width 422 height 335
drag, startPoint x: 388, startPoint y: 234, endPoint x: 255, endPoint y: 176, distance: 145.7
click at [255, 176] on main "Ihor - FS - React High V2 React* Save Advanced Job Category Jobs Client Vendor …" at bounding box center [481, 326] width 629 height 2967
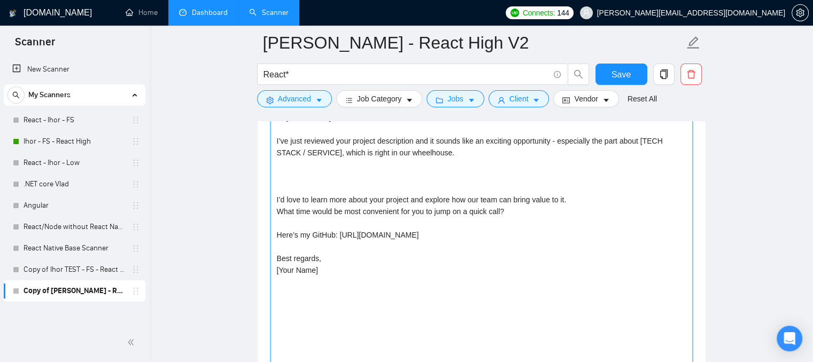
drag, startPoint x: 458, startPoint y: 231, endPoint x: 274, endPoint y: 231, distance: 184.3
click at [274, 231] on textarea "Hi [Client Name], I’ve just reviewed your project description and it sounds lik…" at bounding box center [481, 276] width 422 height 335
click at [291, 176] on textarea "Hi [Client Name], I’ve just reviewed your project description and it sounds lik…" at bounding box center [481, 276] width 422 height 335
paste textarea "Here’s my GitHub: https://github.com/SpaceHolderdJs"
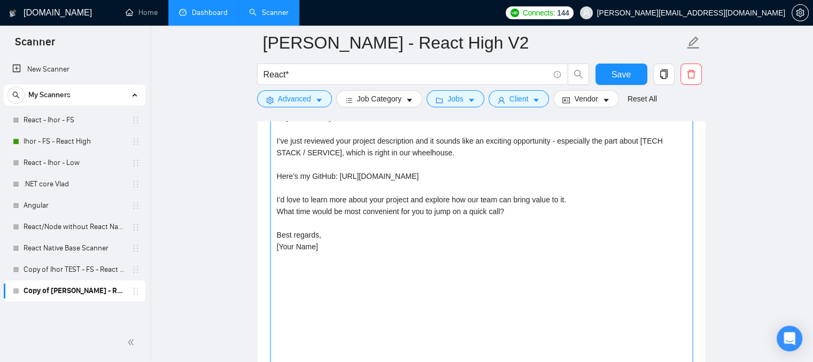
drag, startPoint x: 325, startPoint y: 244, endPoint x: 274, endPoint y: 246, distance: 51.9
click at [274, 246] on textarea "Hi [Client Name], I’ve just reviewed your project description and it sounds lik…" at bounding box center [481, 276] width 422 height 335
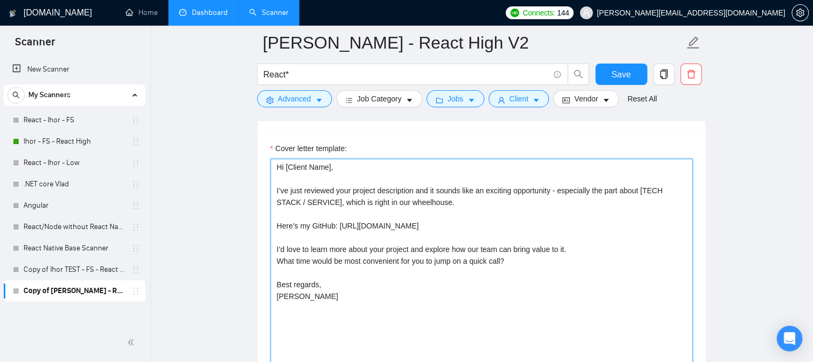
scroll to position [1150, 0]
click at [374, 201] on textarea "Hi [Client Name], I’ve just reviewed your project description and it sounds lik…" at bounding box center [481, 326] width 422 height 335
click at [323, 206] on textarea "Hi [Client Name], I’ve just reviewed your project description and it sounds lik…" at bounding box center [481, 326] width 422 height 335
click at [313, 200] on textarea "Hi [Client Name], I’ve just reviewed your project description and it sounds lik…" at bounding box center [481, 326] width 422 height 335
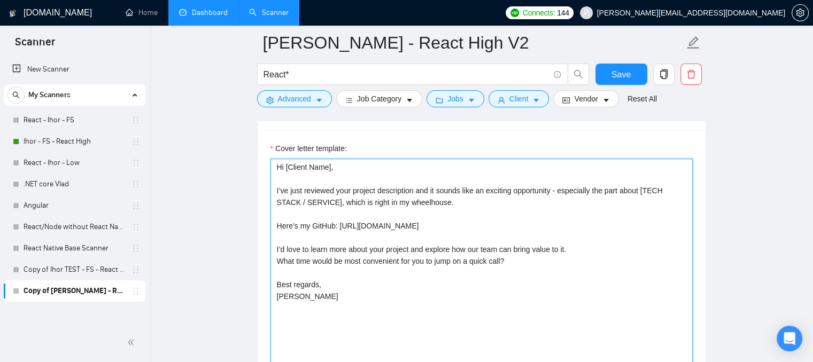
click at [346, 208] on textarea "Hi [Client Name], I’ve just reviewed your project description and it sounds lik…" at bounding box center [481, 326] width 422 height 335
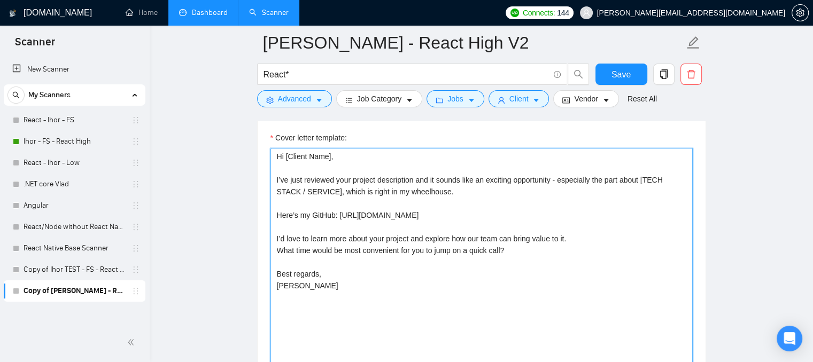
scroll to position [1155, 0]
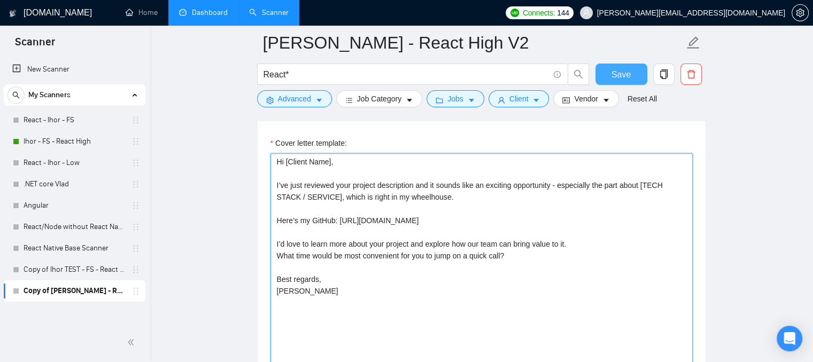
type textarea "Hi [Client Name], I’ve just reviewed your project description and it sounds lik…"
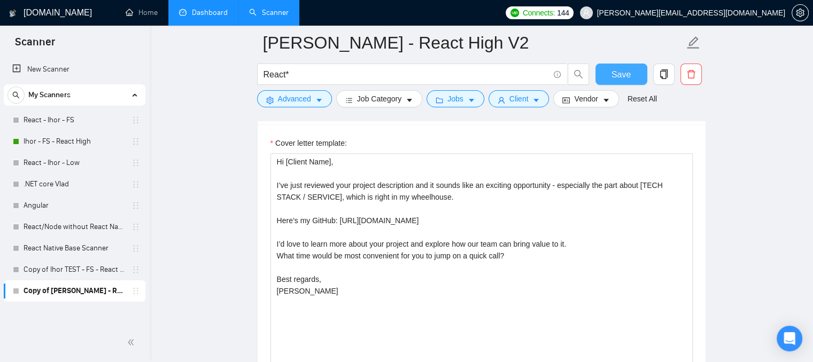
click at [609, 84] on button "Save" at bounding box center [621, 74] width 52 height 21
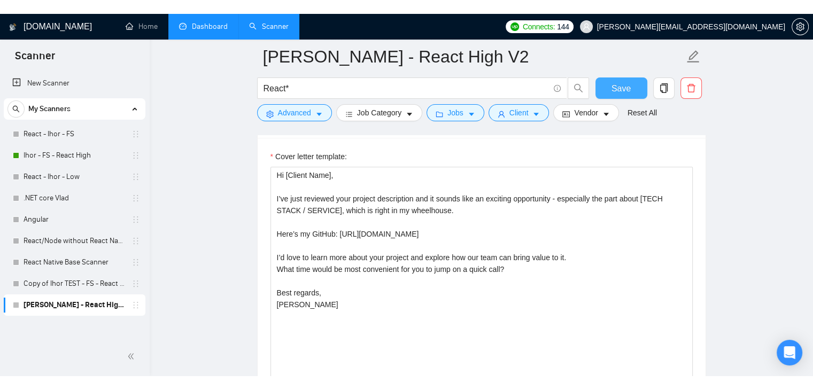
scroll to position [1150, 0]
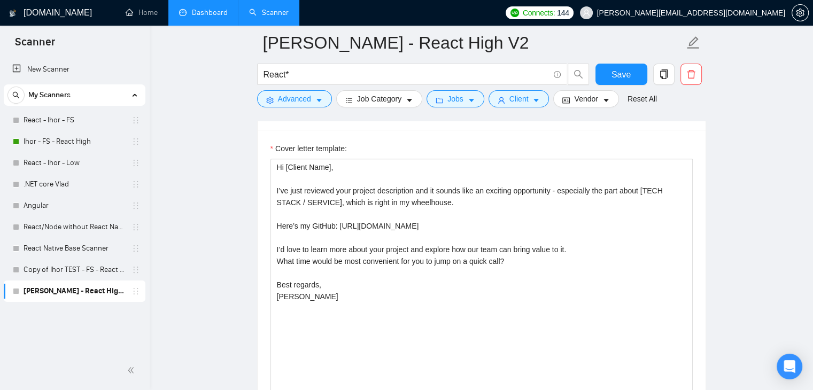
click at [196, 12] on link "Dashboard" at bounding box center [203, 12] width 49 height 9
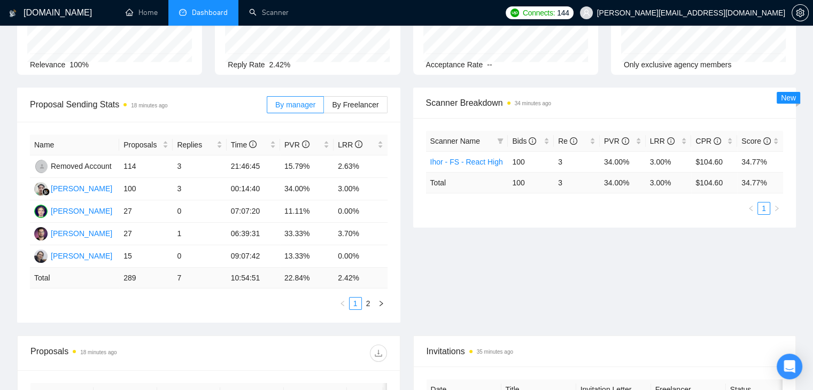
scroll to position [57, 0]
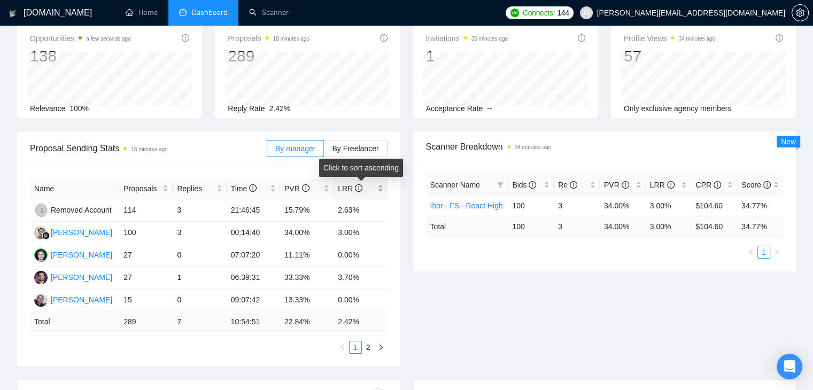
click at [381, 189] on div "LRR" at bounding box center [360, 189] width 45 height 12
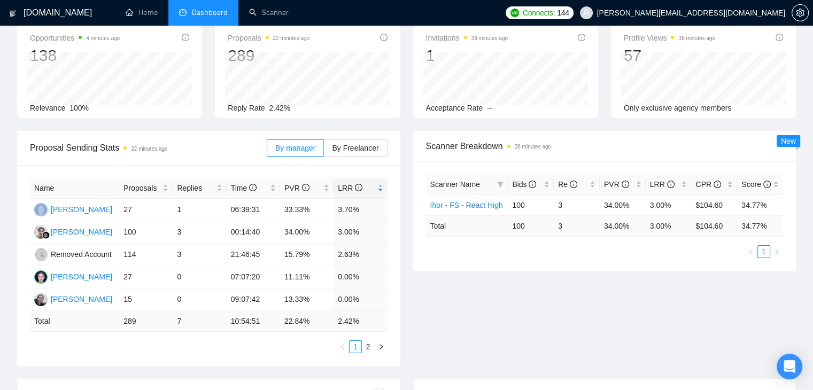
scroll to position [0, 0]
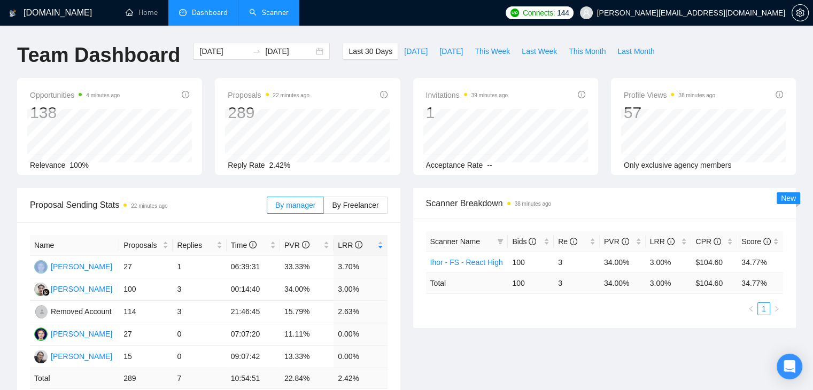
click at [275, 13] on link "Scanner" at bounding box center [269, 12] width 40 height 9
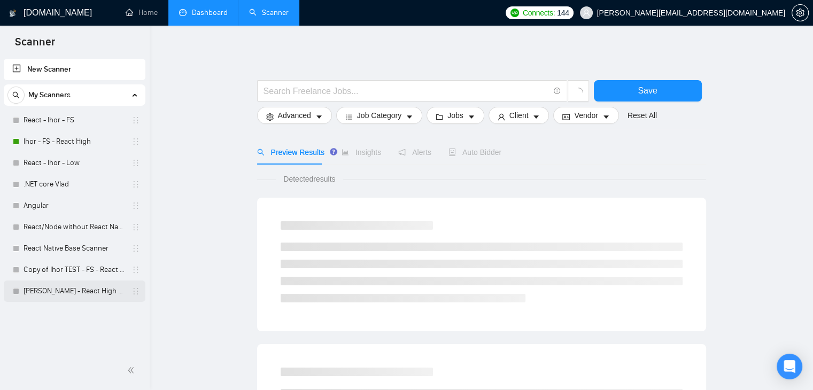
click at [39, 292] on link "Ihor - FS - React High V2" at bounding box center [75, 290] width 102 height 21
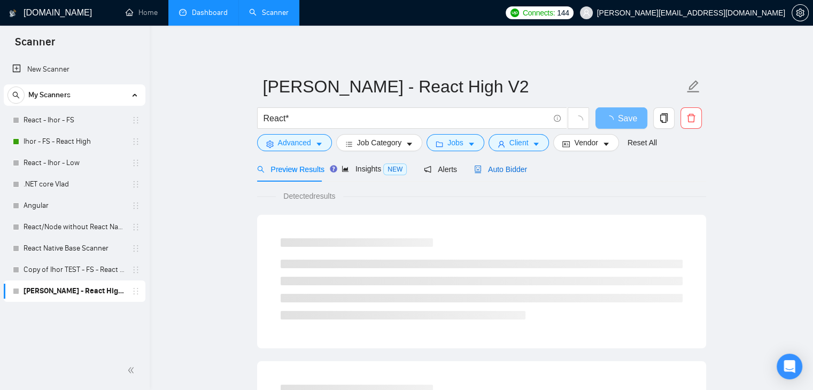
click at [490, 167] on span "Auto Bidder" at bounding box center [500, 169] width 53 height 9
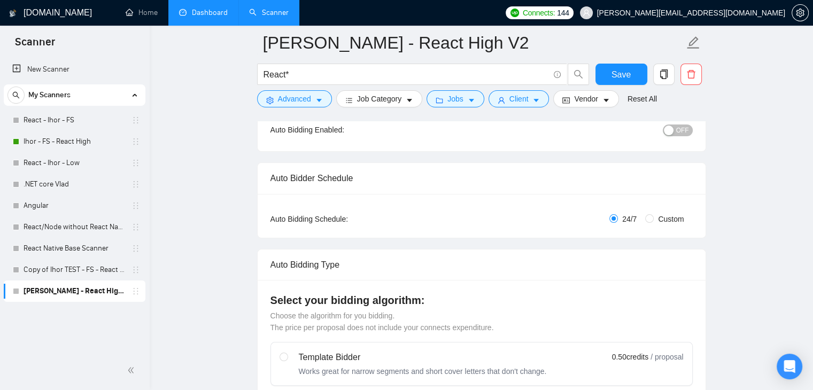
scroll to position [107, 0]
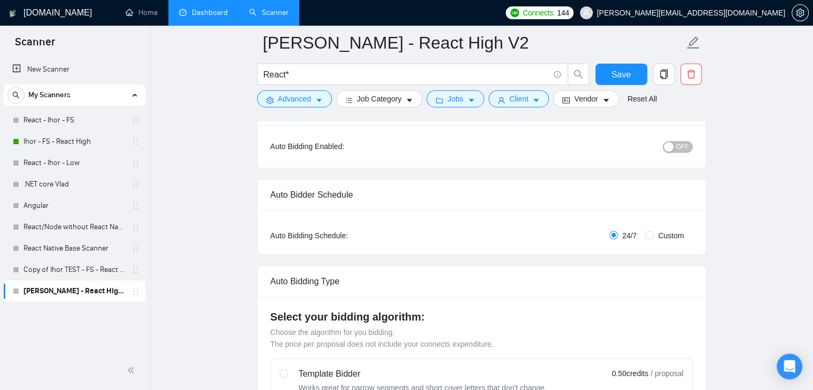
click at [671, 149] on div "button" at bounding box center [669, 147] width 10 height 10
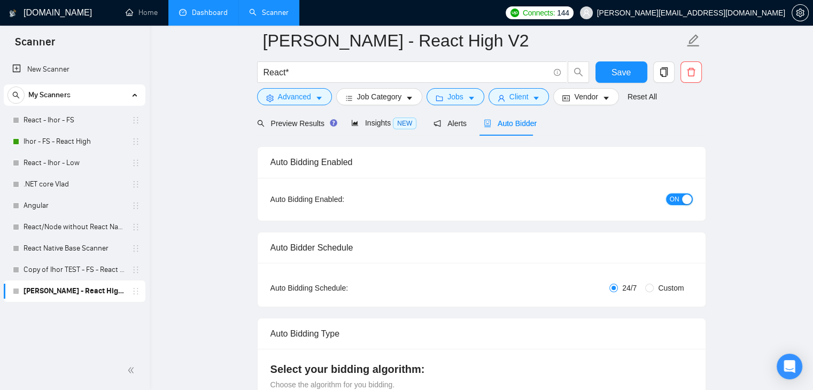
scroll to position [0, 0]
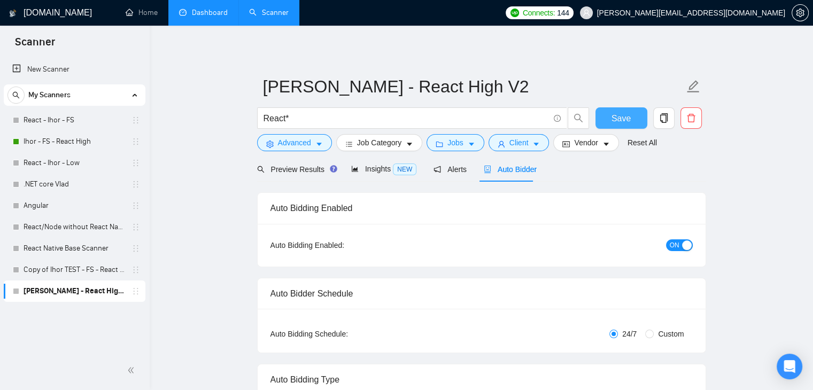
click at [625, 112] on span "Save" at bounding box center [620, 118] width 19 height 13
click at [83, 142] on link "Ihor - FS - React High" at bounding box center [75, 141] width 102 height 21
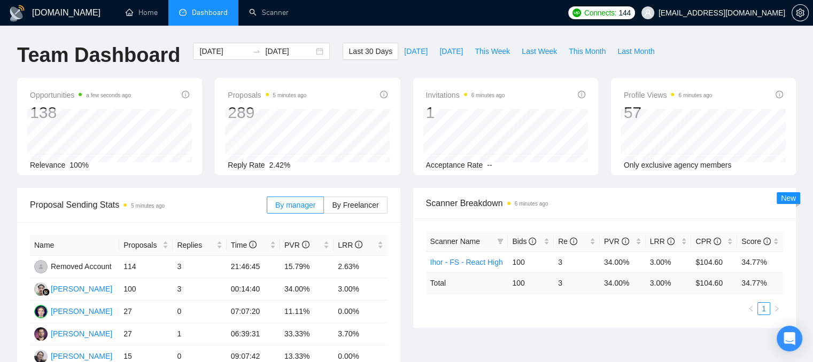
click at [690, 13] on span "[EMAIL_ADDRESS][DOMAIN_NAME]" at bounding box center [721, 13] width 127 height 0
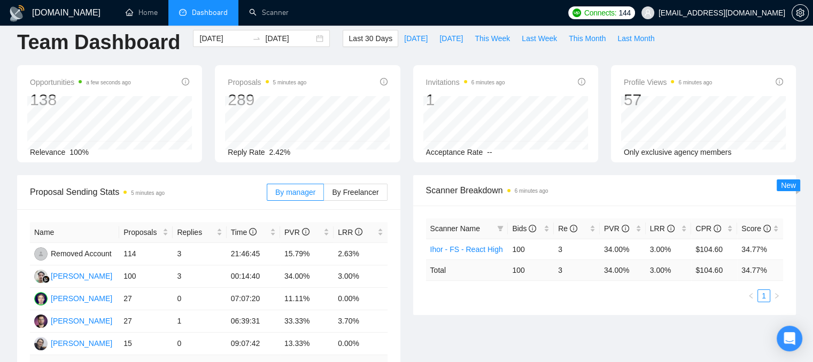
scroll to position [53, 0]
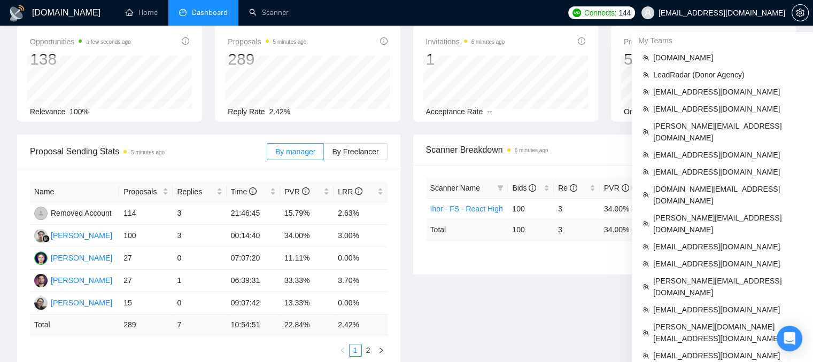
click at [672, 18] on span "[EMAIL_ADDRESS][DOMAIN_NAME]" at bounding box center [713, 13] width 157 height 34
click at [680, 125] on span "[PERSON_NAME][EMAIL_ADDRESS][DOMAIN_NAME]" at bounding box center [727, 132] width 149 height 24
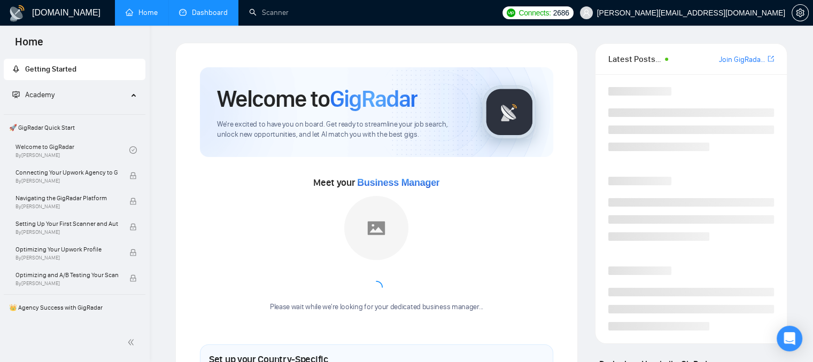
click at [187, 15] on link "Dashboard" at bounding box center [203, 12] width 49 height 9
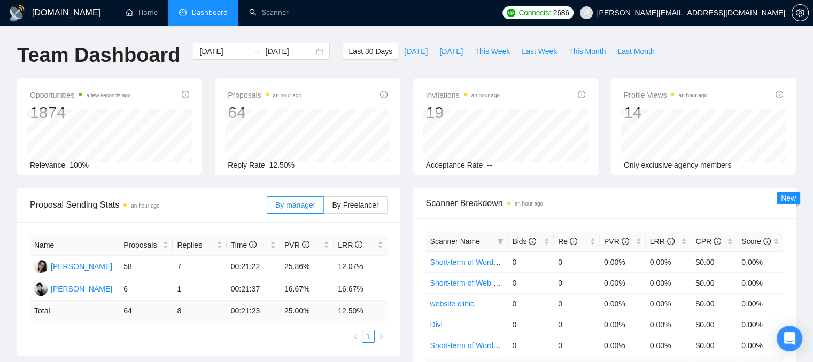
scroll to position [53, 0]
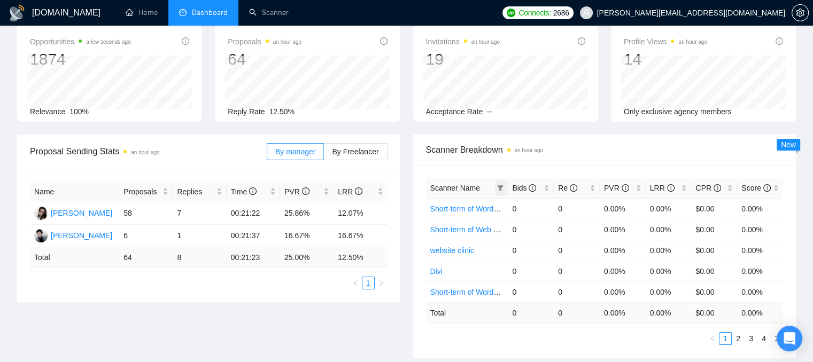
click at [500, 188] on icon "filter" at bounding box center [500, 187] width 6 height 5
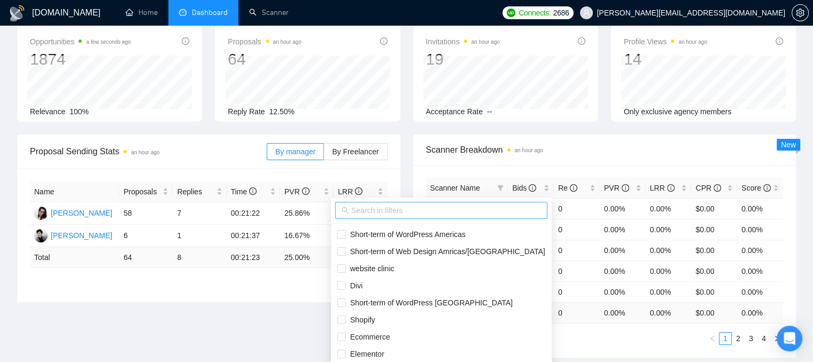
click at [386, 204] on span at bounding box center [441, 210] width 212 height 17
click at [387, 207] on input "text" at bounding box center [446, 211] width 190 height 12
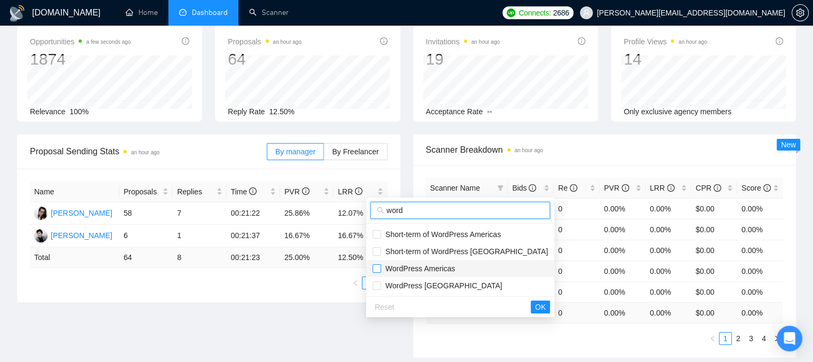
type input "word"
click at [378, 267] on input "checkbox" at bounding box center [376, 268] width 9 height 9
checkbox input "true"
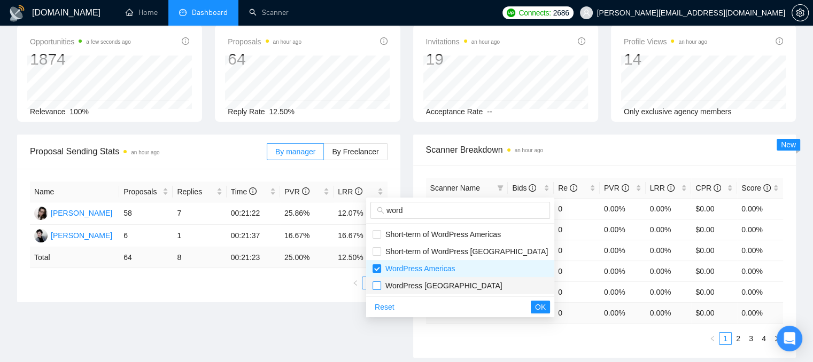
click at [372, 285] on input "checkbox" at bounding box center [376, 286] width 9 height 9
checkbox input "true"
click at [535, 306] on span "OK" at bounding box center [540, 307] width 11 height 12
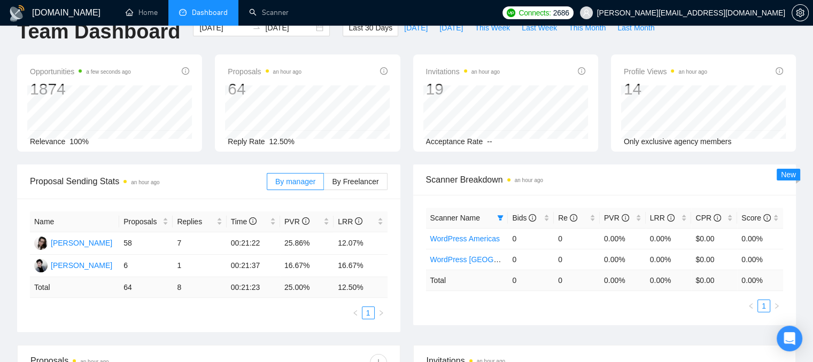
scroll to position [0, 0]
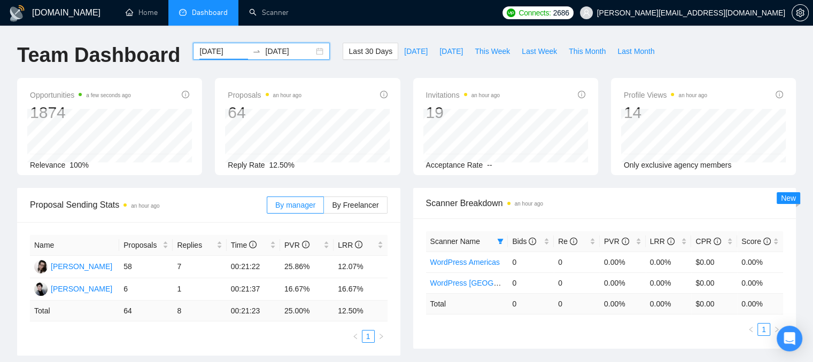
click at [205, 49] on input "[DATE]" at bounding box center [223, 51] width 49 height 12
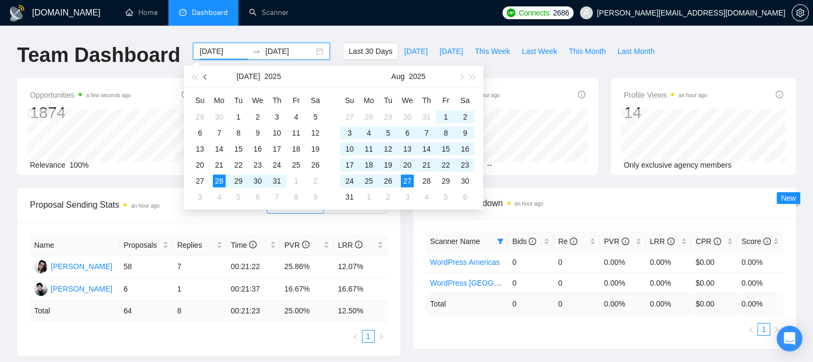
click at [204, 77] on span "button" at bounding box center [206, 76] width 5 height 5
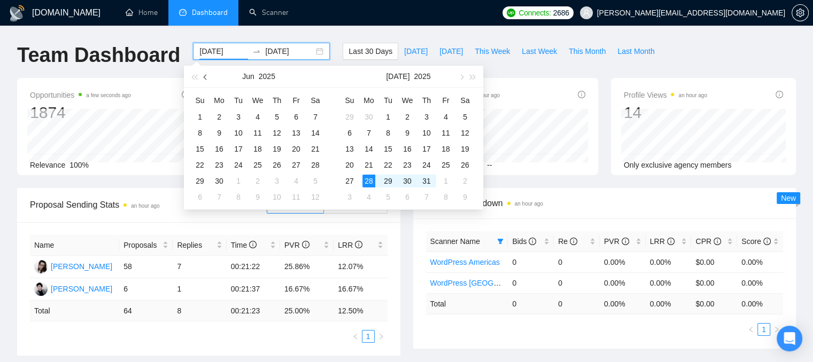
click at [205, 77] on span "button" at bounding box center [206, 76] width 5 height 5
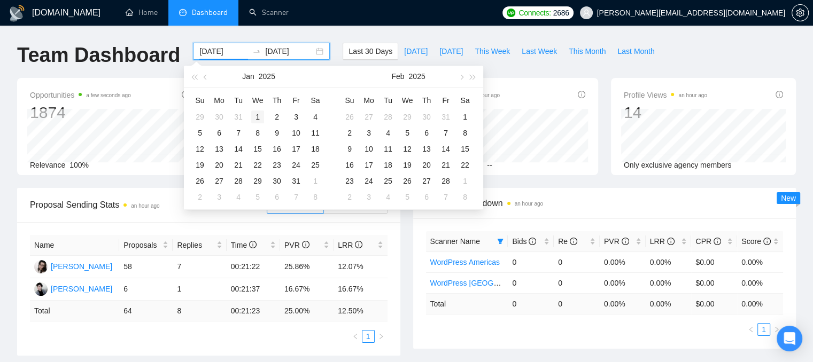
type input "[DATE]"
click at [254, 114] on div "1" at bounding box center [257, 117] width 13 height 13
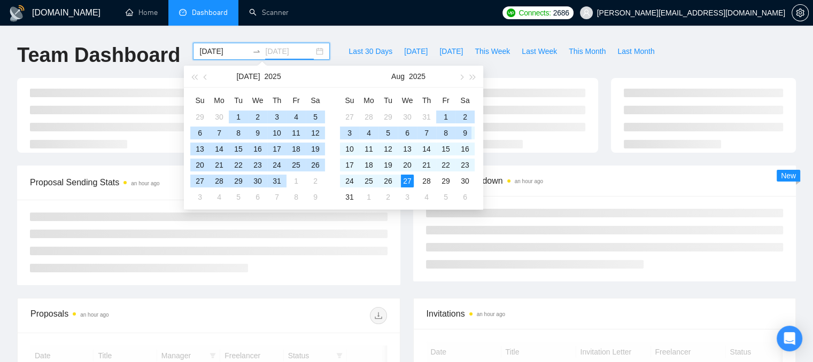
type input "[DATE]"
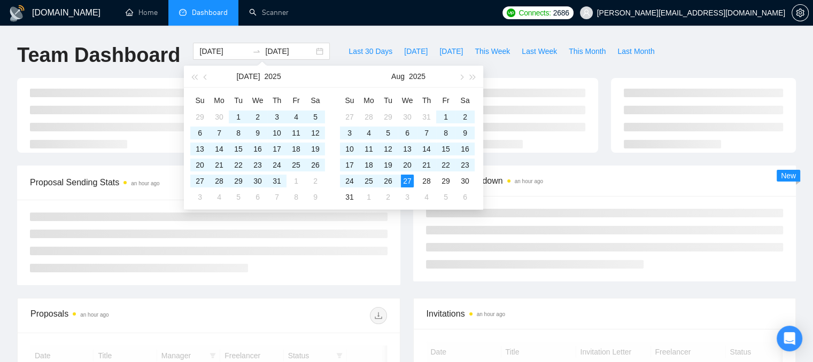
click at [592, 161] on div at bounding box center [406, 122] width 791 height 88
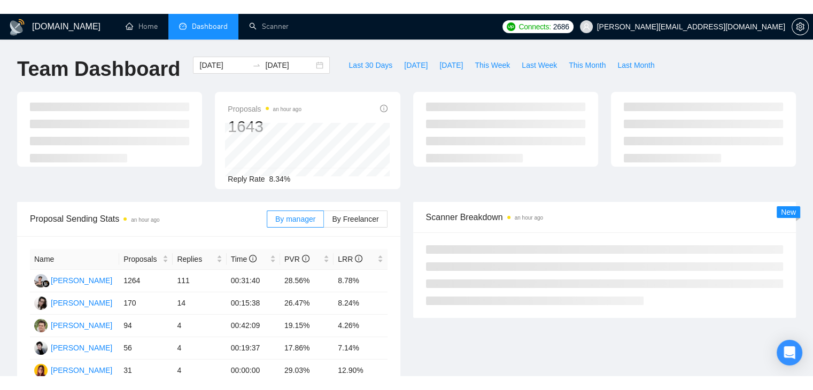
scroll to position [160, 0]
